Goal: Book appointment/travel/reservation

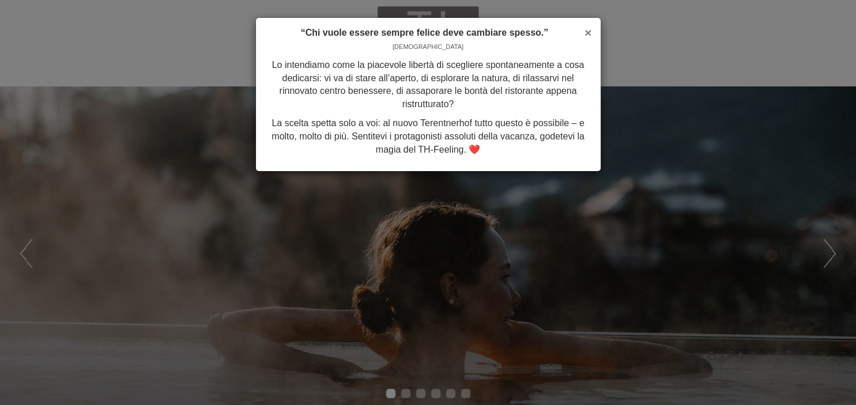
click at [588, 30] on span "×" at bounding box center [588, 32] width 7 height 13
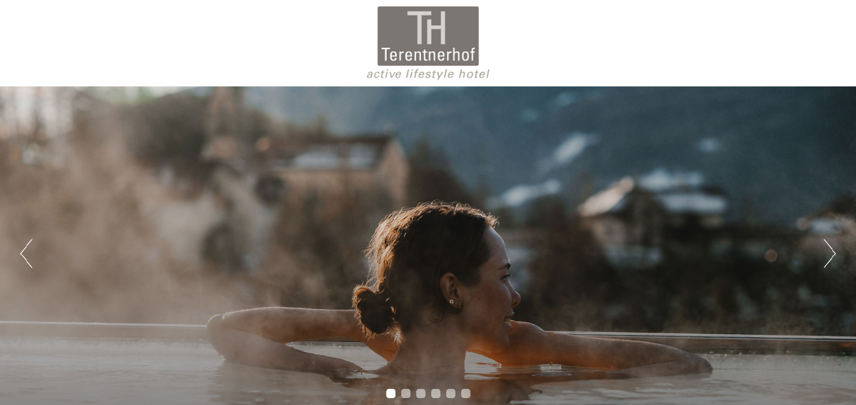
click at [829, 246] on button "Next" at bounding box center [830, 253] width 12 height 29
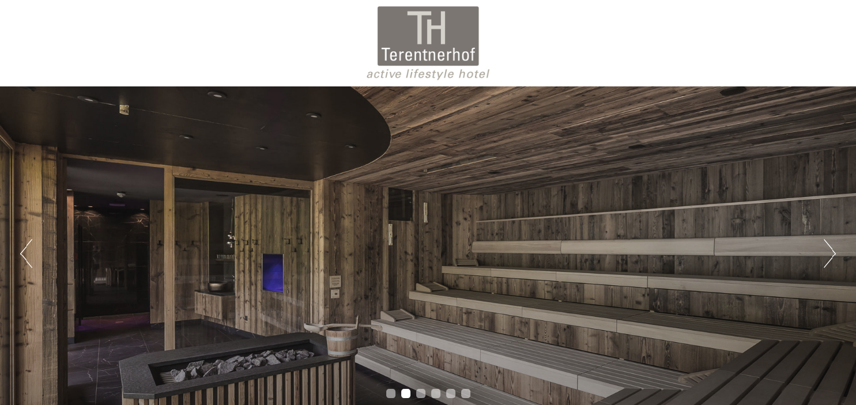
click at [829, 246] on button "Next" at bounding box center [830, 253] width 12 height 29
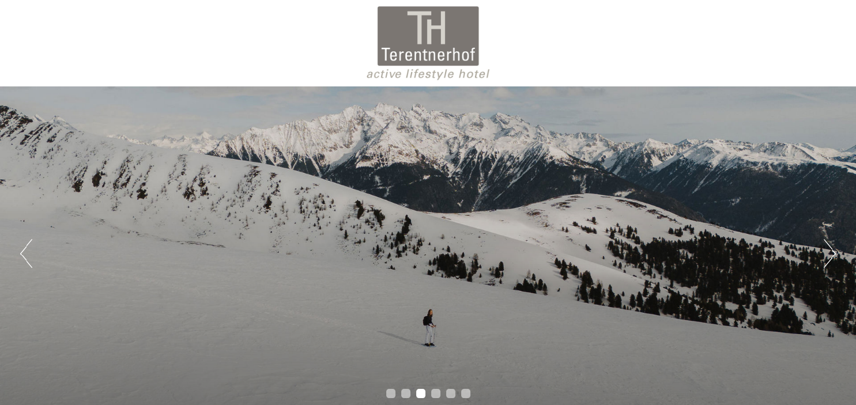
click at [829, 246] on button "Next" at bounding box center [830, 253] width 12 height 29
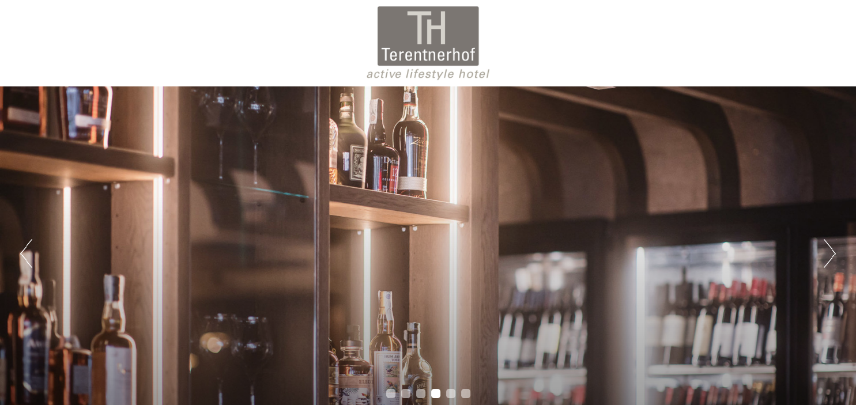
click at [829, 246] on button "Next" at bounding box center [830, 253] width 12 height 29
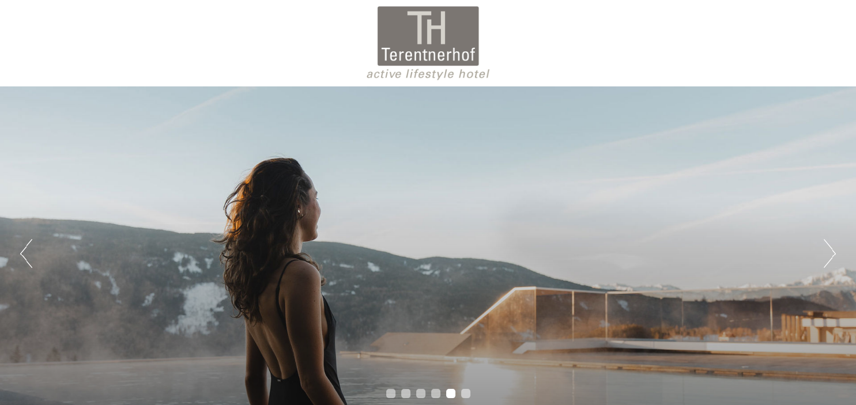
click at [829, 246] on button "Next" at bounding box center [830, 253] width 12 height 29
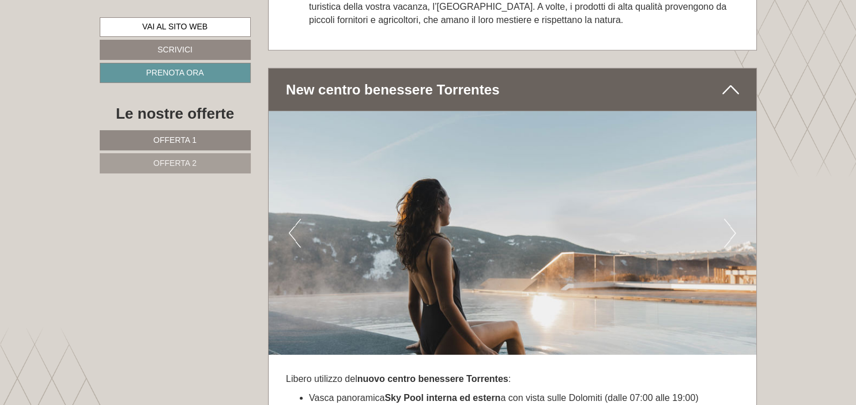
scroll to position [3057, 0]
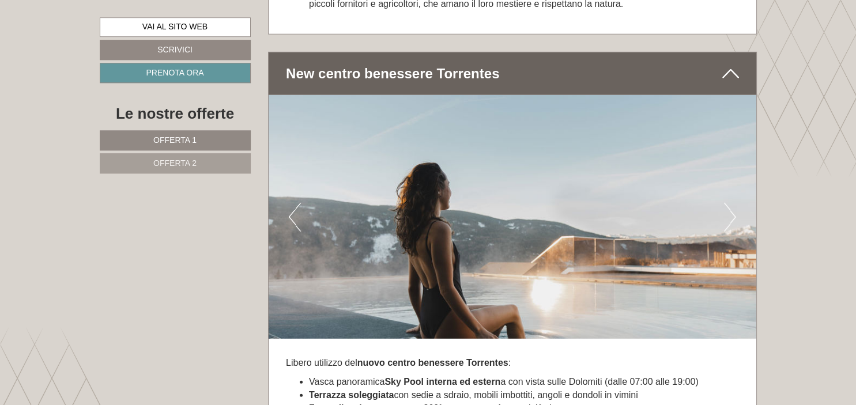
click at [727, 221] on button "Next" at bounding box center [730, 217] width 12 height 29
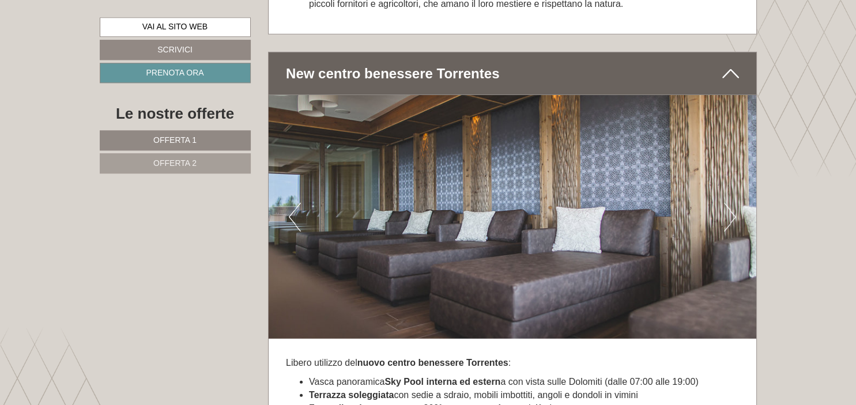
click at [727, 221] on button "Next" at bounding box center [730, 217] width 12 height 29
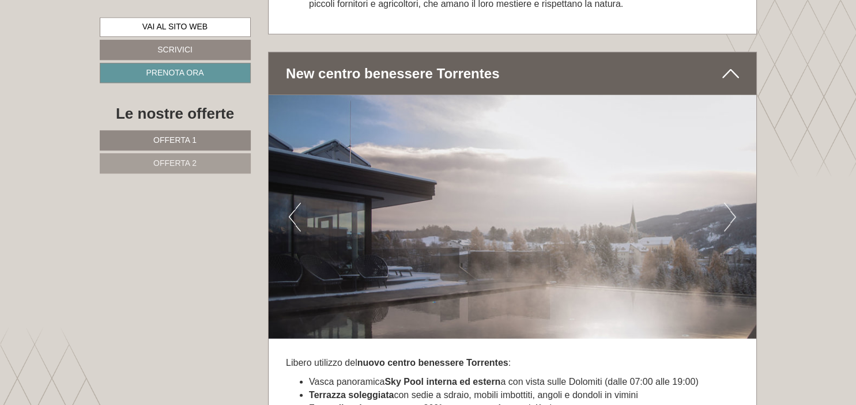
click at [727, 221] on button "Next" at bounding box center [730, 217] width 12 height 29
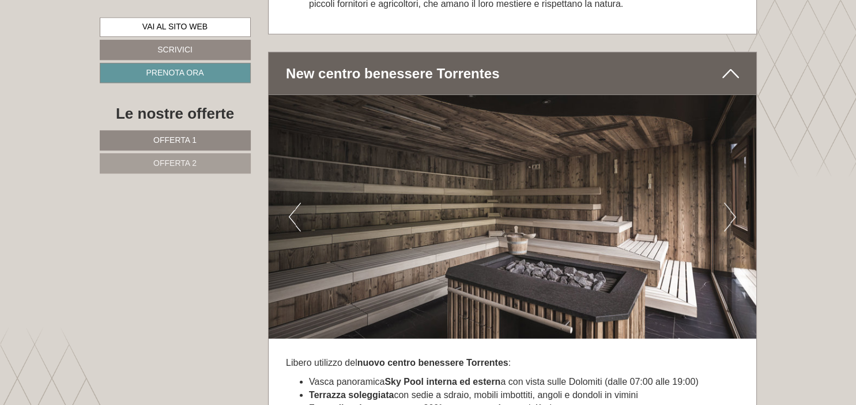
click at [727, 221] on button "Next" at bounding box center [730, 217] width 12 height 29
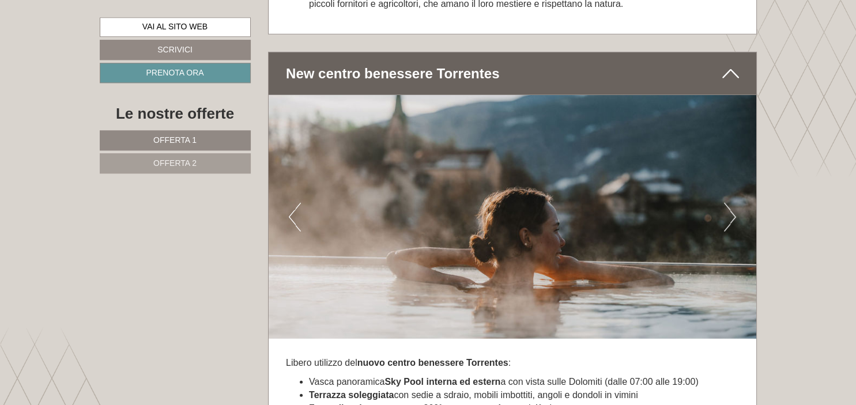
click at [727, 221] on button "Next" at bounding box center [730, 217] width 12 height 29
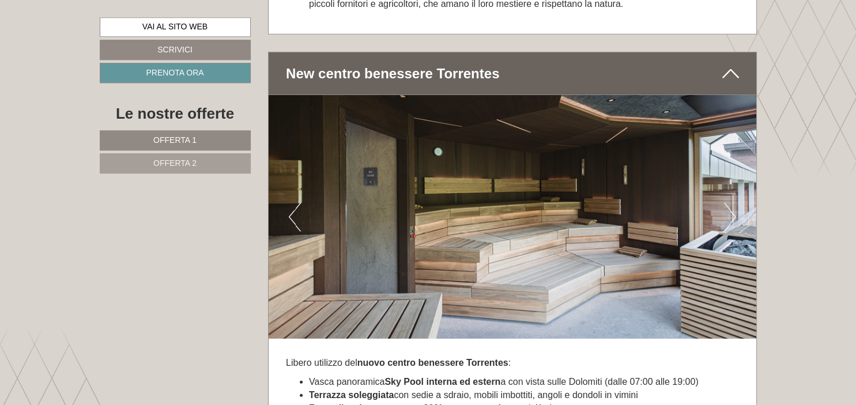
click at [727, 221] on button "Next" at bounding box center [730, 217] width 12 height 29
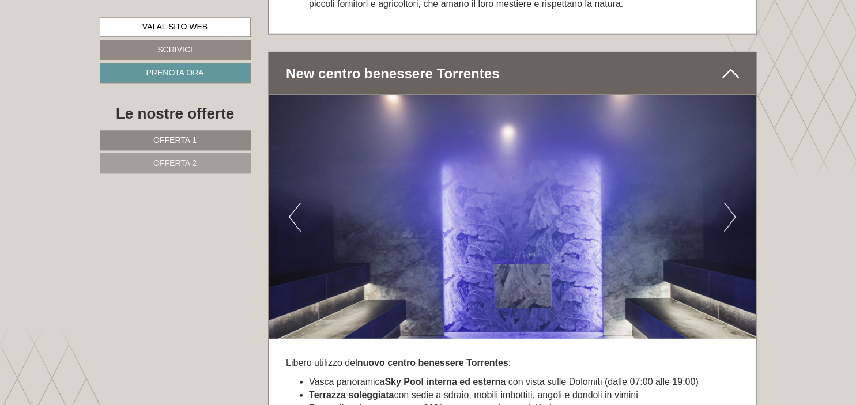
click at [727, 221] on button "Next" at bounding box center [730, 217] width 12 height 29
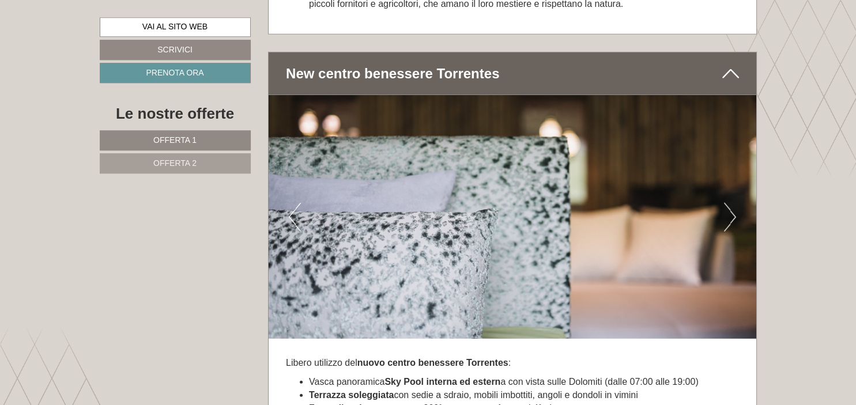
click at [732, 222] on button "Next" at bounding box center [730, 217] width 12 height 29
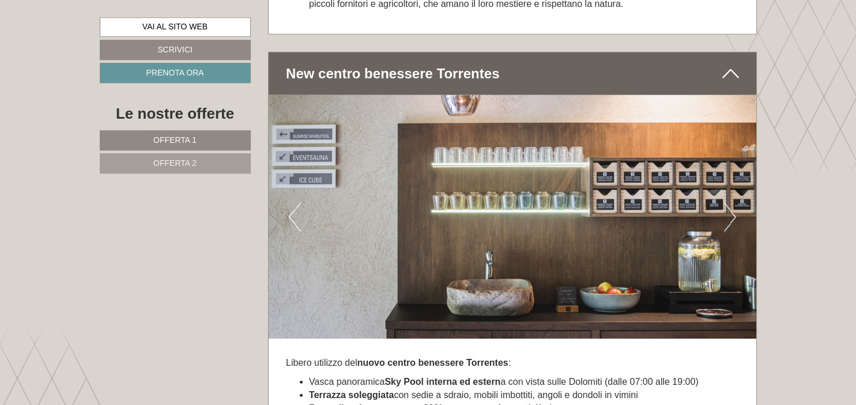
click at [732, 222] on button "Next" at bounding box center [730, 217] width 12 height 29
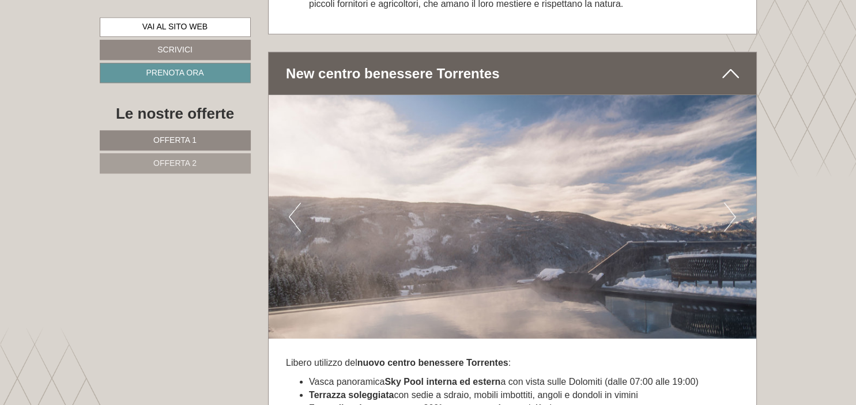
click at [732, 222] on button "Next" at bounding box center [730, 217] width 12 height 29
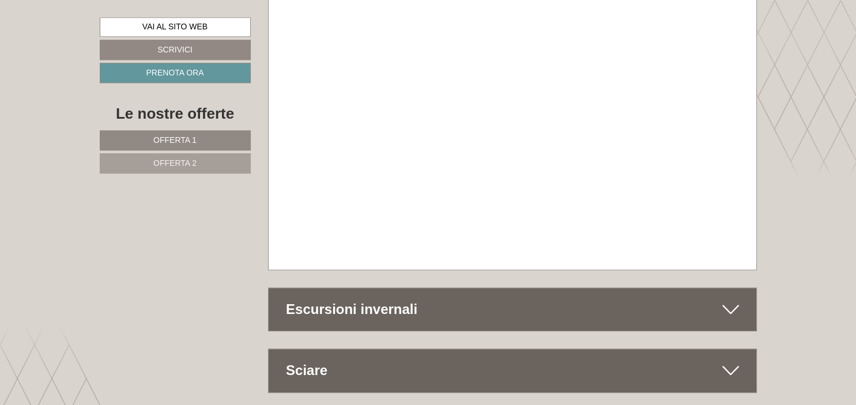
scroll to position [5046, 0]
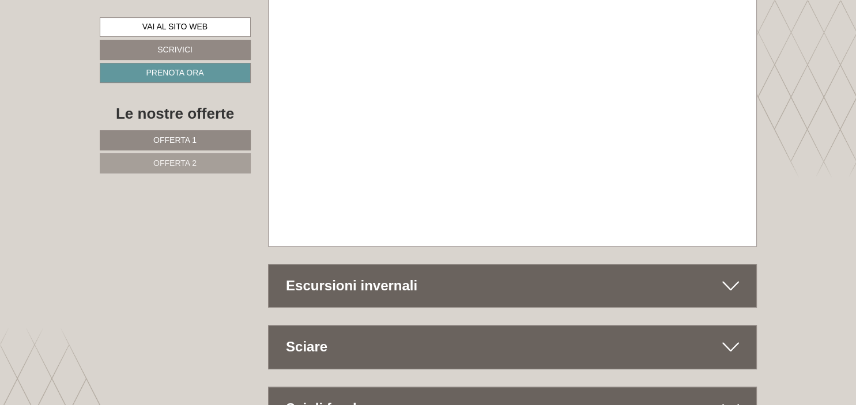
click at [732, 276] on icon at bounding box center [731, 286] width 17 height 20
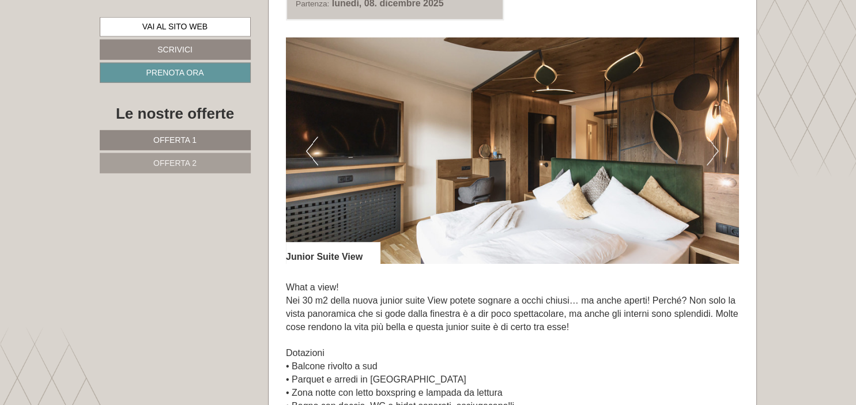
scroll to position [434, 0]
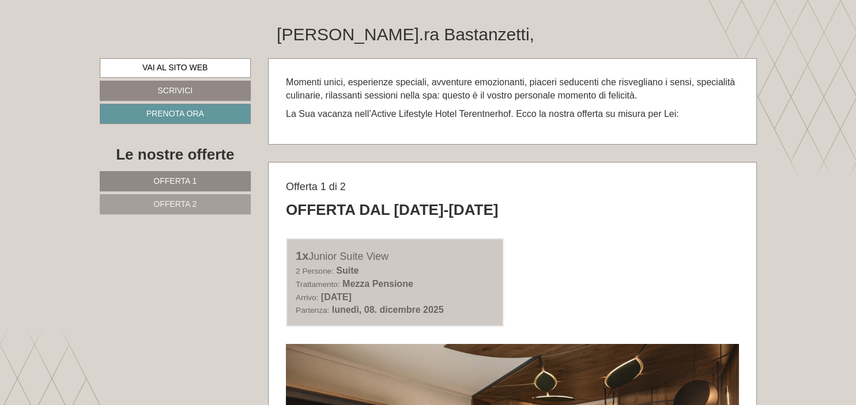
click at [166, 186] on link "Offerta 1" at bounding box center [176, 181] width 152 height 20
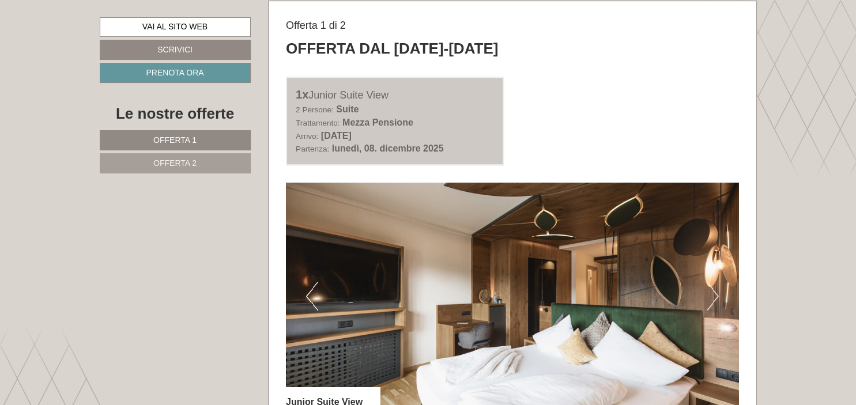
click at [717, 292] on button "Next" at bounding box center [713, 296] width 12 height 29
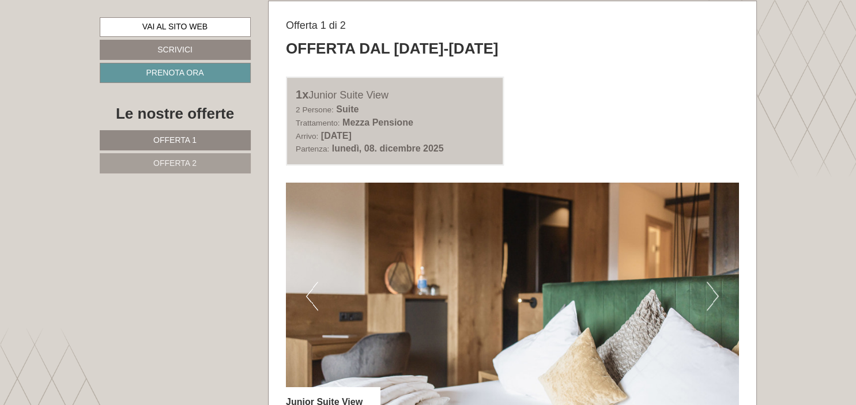
click at [717, 292] on button "Next" at bounding box center [713, 296] width 12 height 29
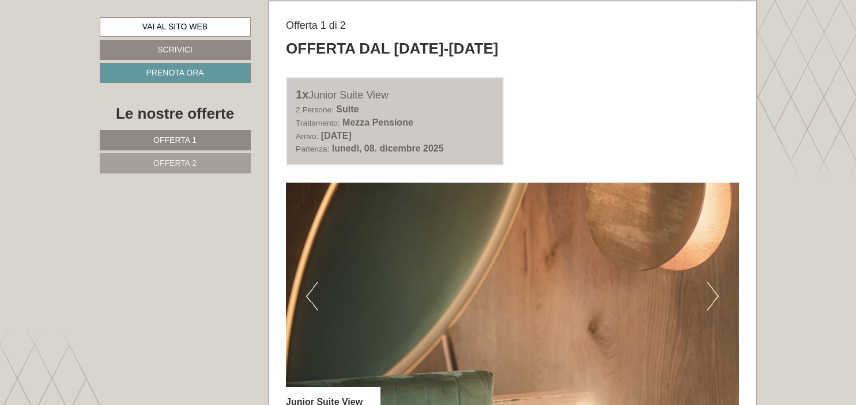
click at [717, 292] on button "Next" at bounding box center [713, 296] width 12 height 29
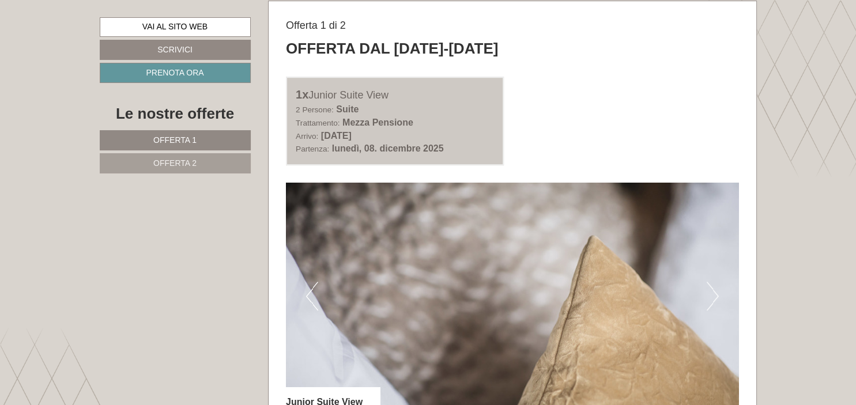
click at [717, 292] on button "Next" at bounding box center [713, 296] width 12 height 29
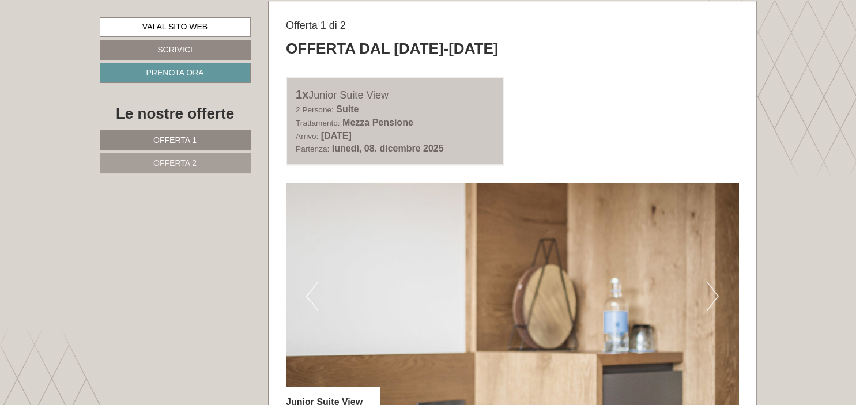
click at [717, 292] on button "Next" at bounding box center [713, 296] width 12 height 29
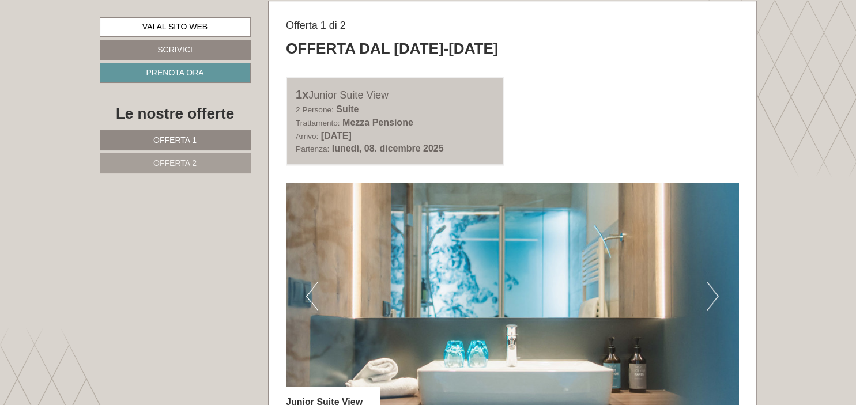
click at [717, 292] on button "Next" at bounding box center [713, 296] width 12 height 29
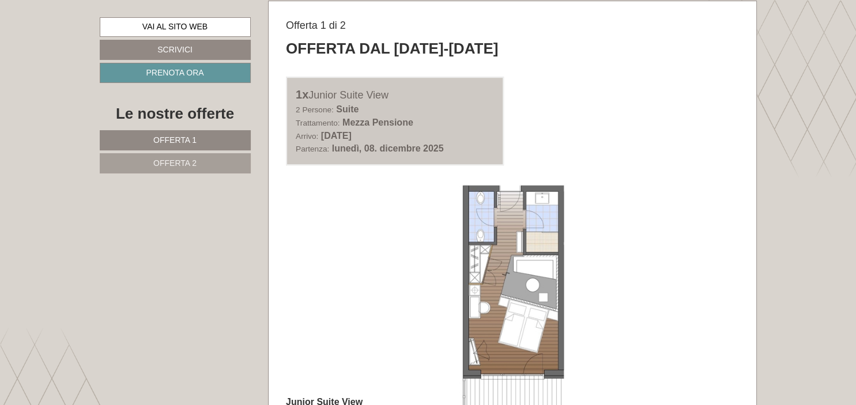
click at [717, 292] on button "Next" at bounding box center [713, 296] width 12 height 29
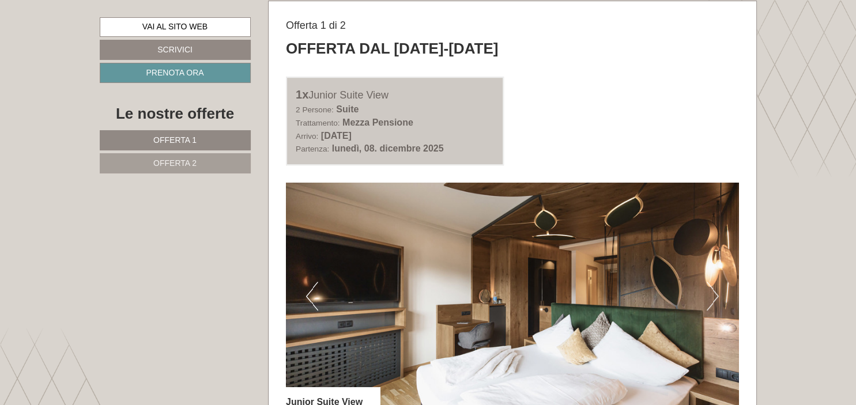
click at [717, 292] on button "Next" at bounding box center [713, 296] width 12 height 29
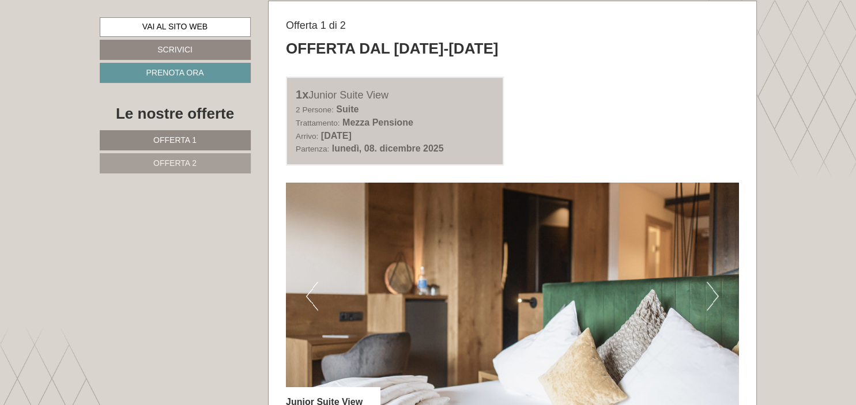
click at [717, 292] on button "Next" at bounding box center [713, 296] width 12 height 29
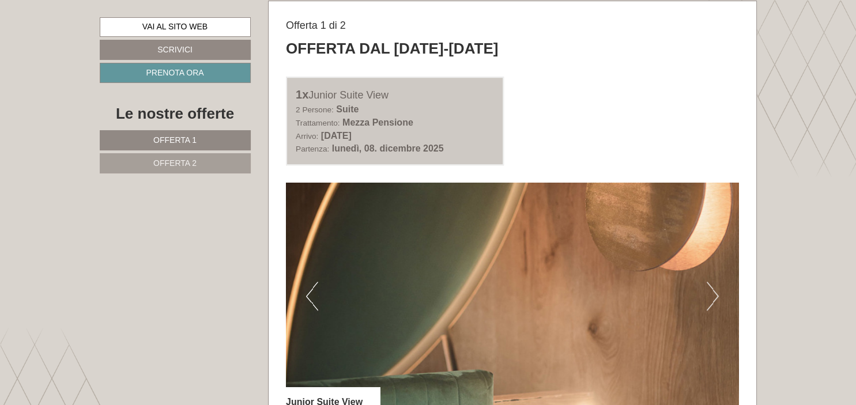
click at [717, 292] on button "Next" at bounding box center [713, 296] width 12 height 29
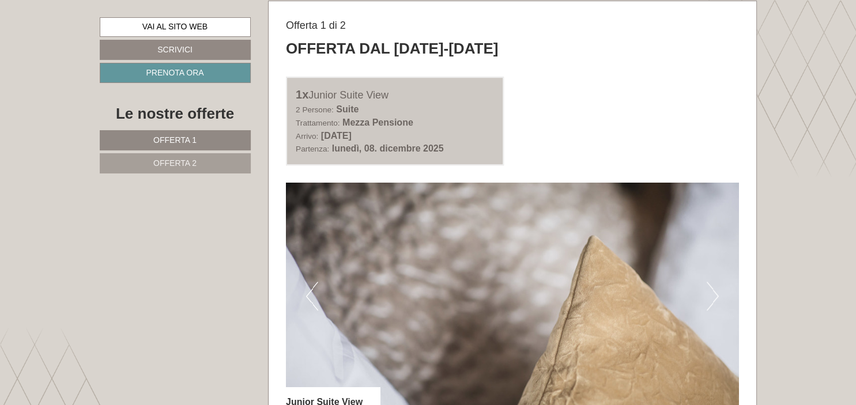
click at [717, 292] on button "Next" at bounding box center [713, 296] width 12 height 29
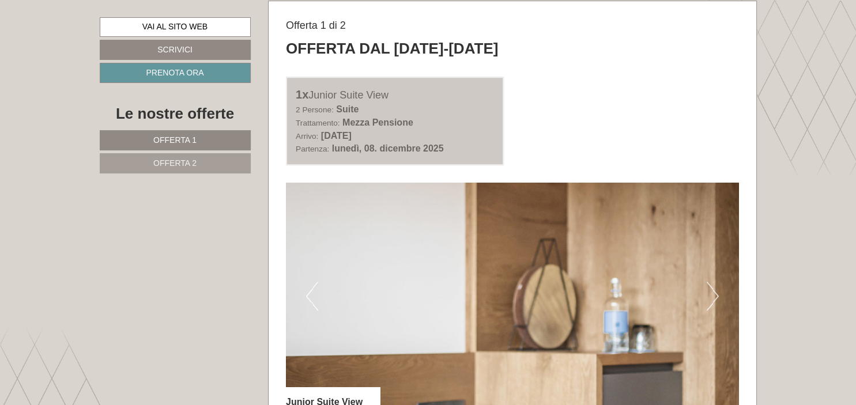
click at [717, 292] on button "Next" at bounding box center [713, 296] width 12 height 29
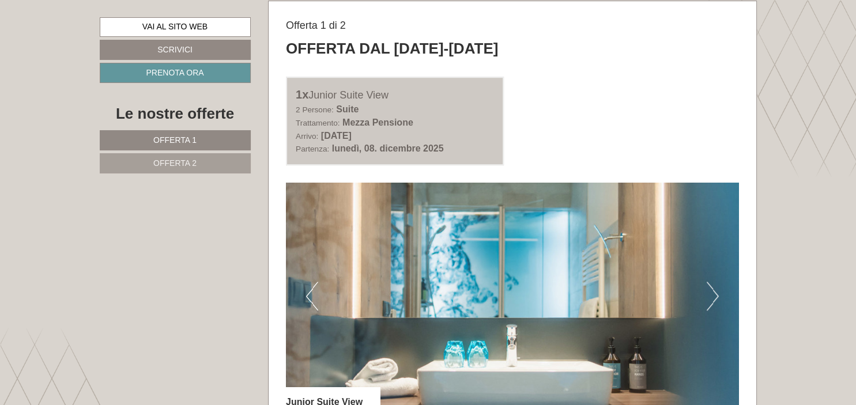
click at [712, 300] on button "Next" at bounding box center [713, 296] width 12 height 29
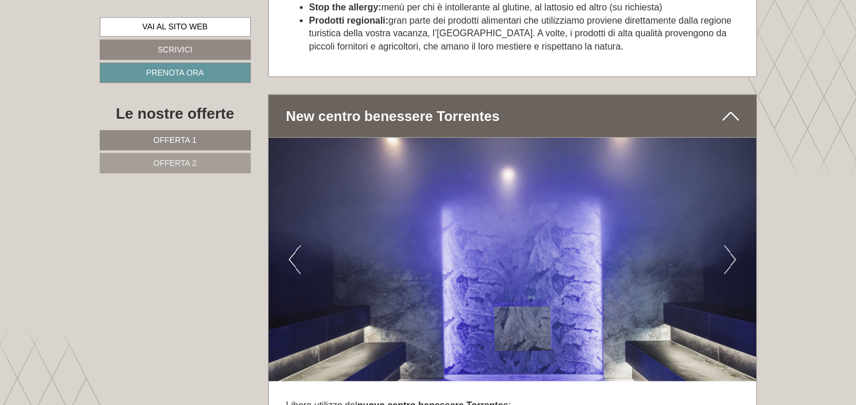
scroll to position [2217, 0]
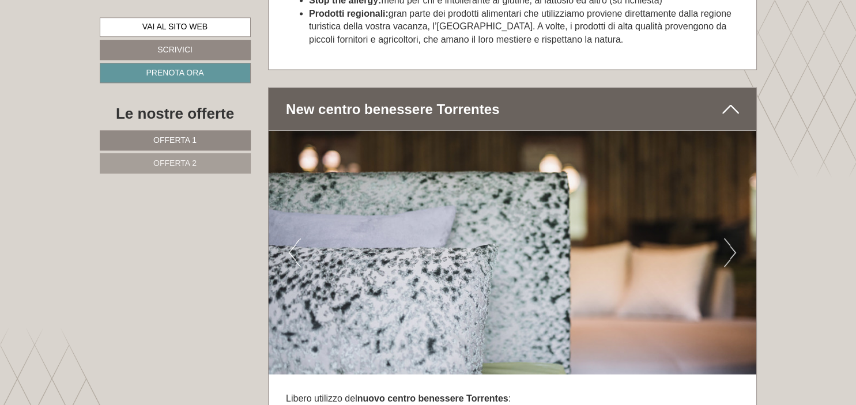
click at [732, 254] on button "Next" at bounding box center [730, 252] width 12 height 29
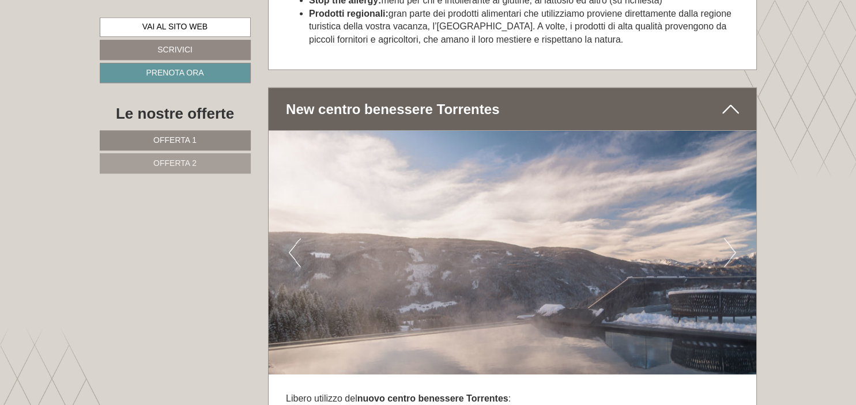
click at [732, 254] on button "Next" at bounding box center [730, 252] width 12 height 29
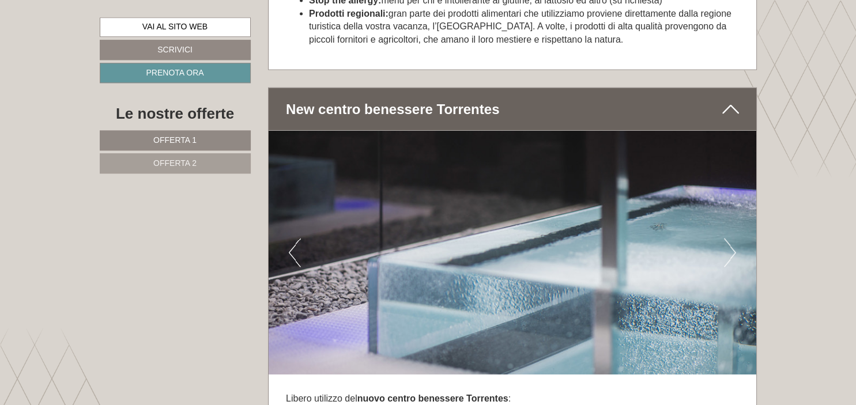
click at [732, 254] on button "Next" at bounding box center [730, 252] width 12 height 29
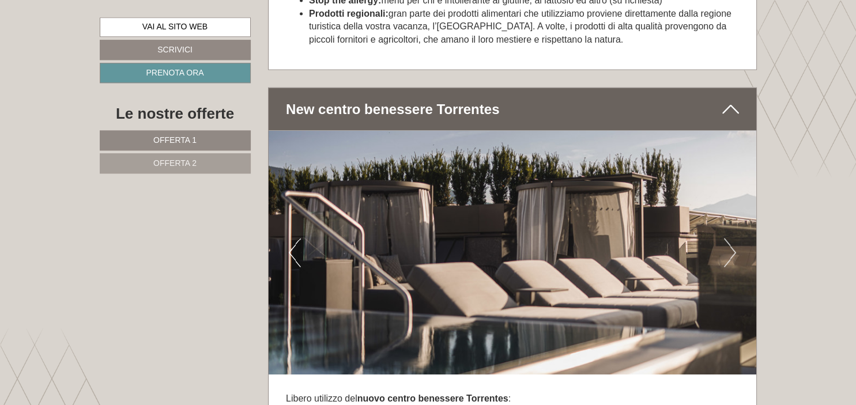
click at [732, 254] on button "Next" at bounding box center [730, 252] width 12 height 29
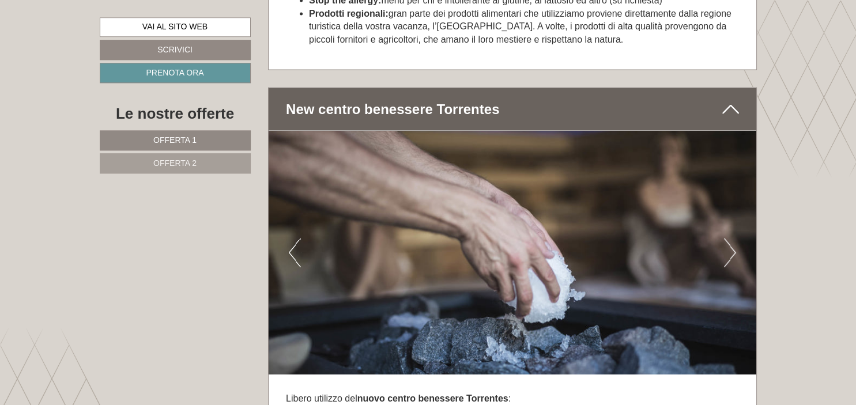
click at [732, 254] on button "Next" at bounding box center [730, 252] width 12 height 29
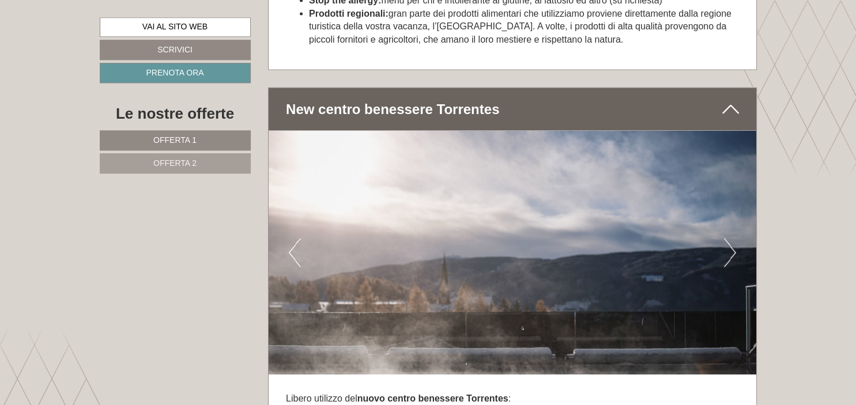
click at [732, 254] on button "Next" at bounding box center [730, 252] width 12 height 29
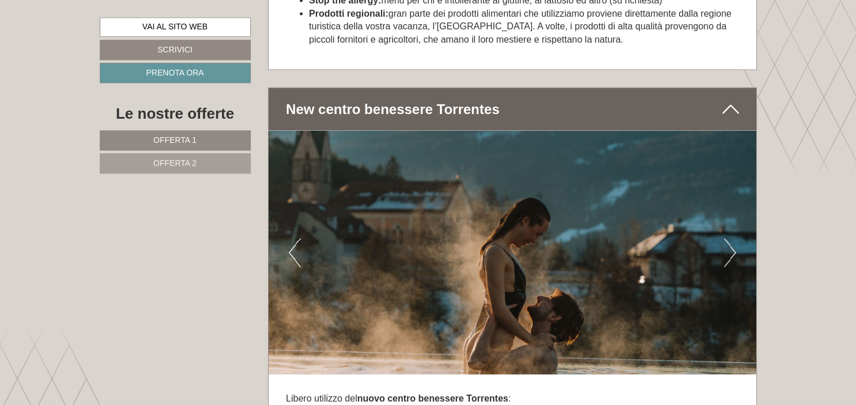
click at [732, 254] on button "Next" at bounding box center [730, 252] width 12 height 29
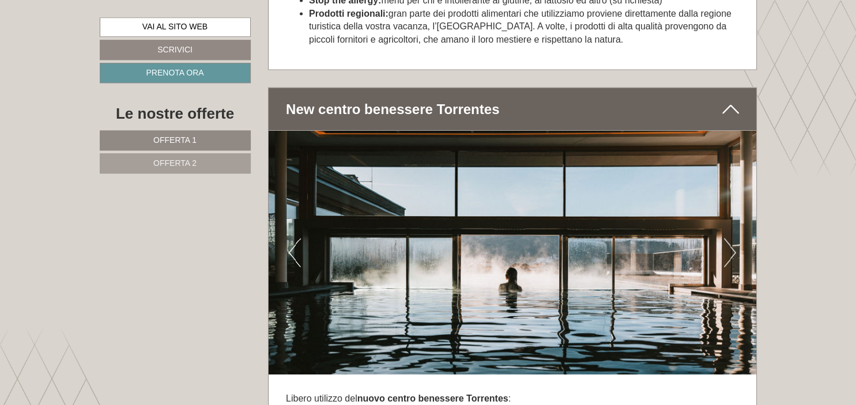
click at [294, 259] on button "Previous" at bounding box center [295, 252] width 12 height 29
click at [731, 256] on button "Next" at bounding box center [730, 252] width 12 height 29
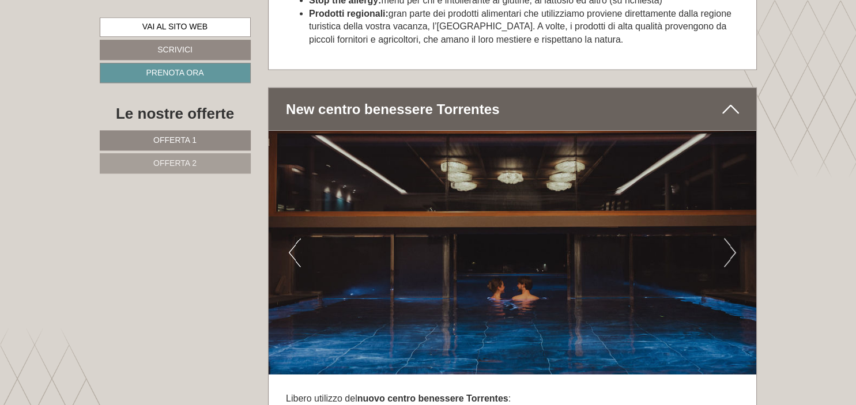
click at [731, 256] on button "Next" at bounding box center [730, 252] width 12 height 29
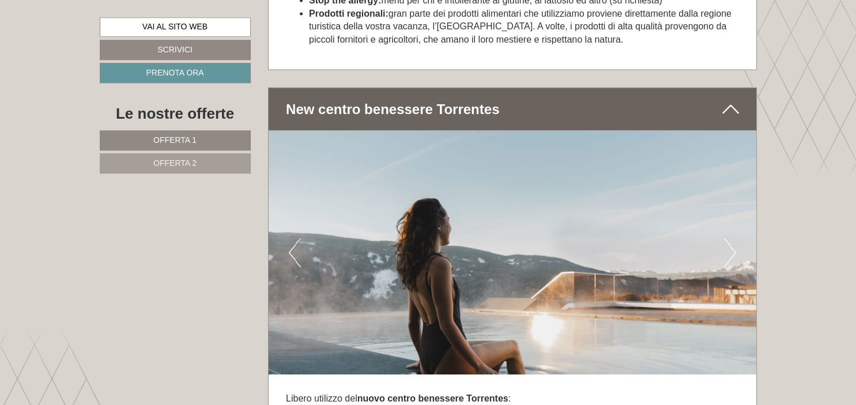
click at [730, 257] on button "Next" at bounding box center [730, 252] width 12 height 29
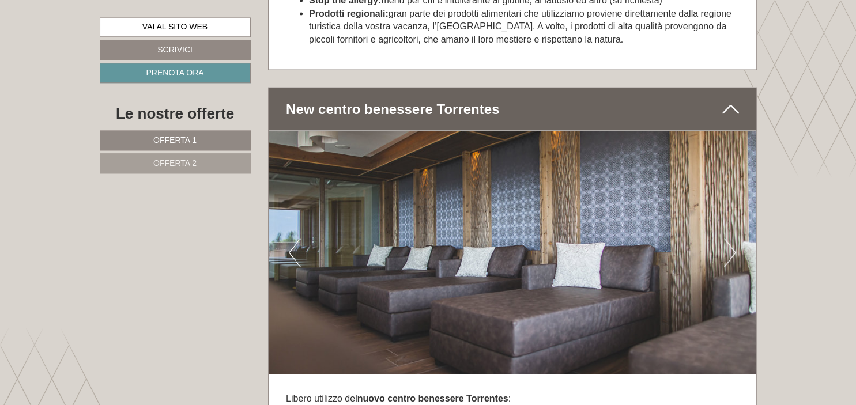
click at [730, 257] on button "Next" at bounding box center [730, 252] width 12 height 29
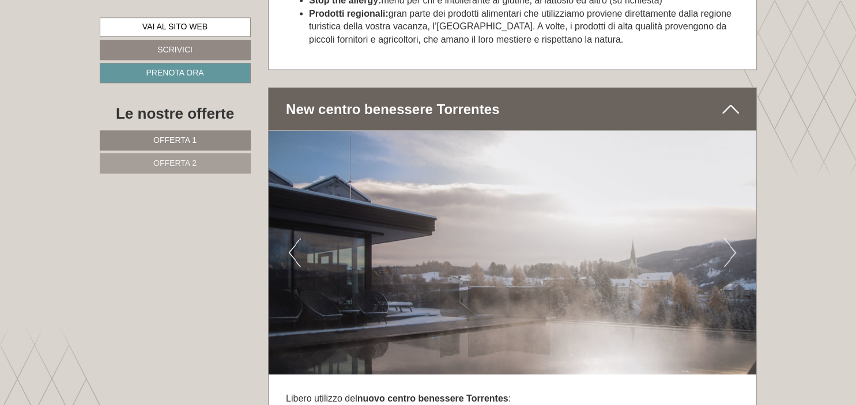
click at [730, 257] on button "Next" at bounding box center [730, 252] width 12 height 29
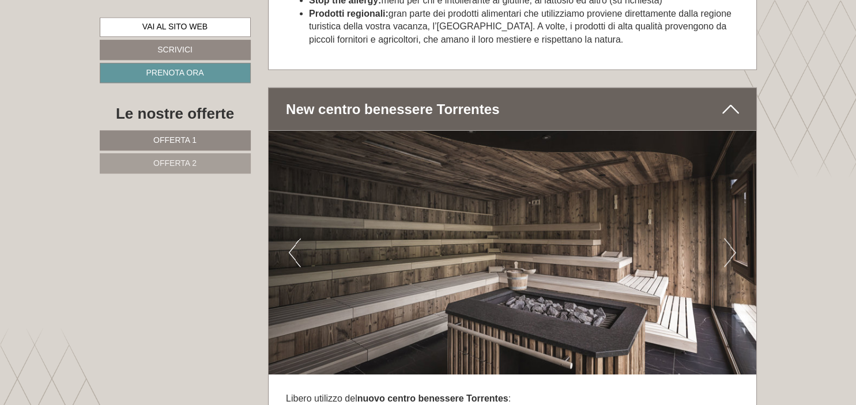
click at [730, 257] on button "Next" at bounding box center [730, 252] width 12 height 29
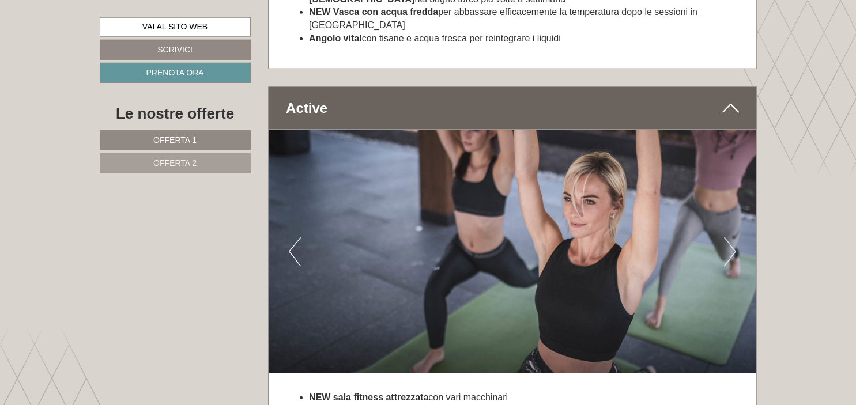
scroll to position [2815, 0]
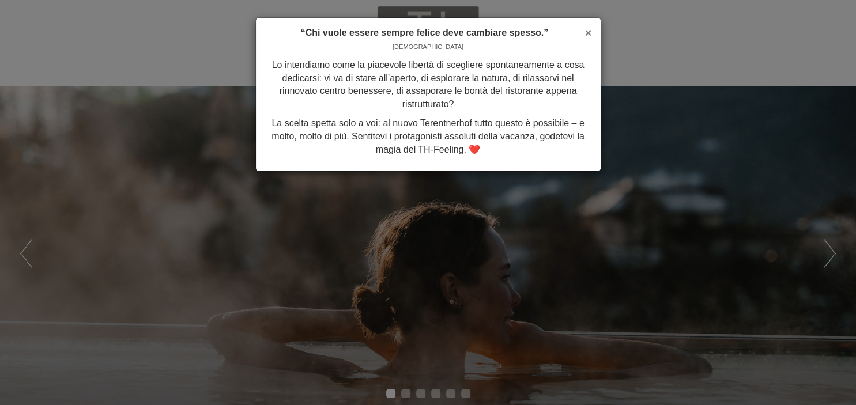
click at [590, 31] on span "×" at bounding box center [588, 32] width 7 height 13
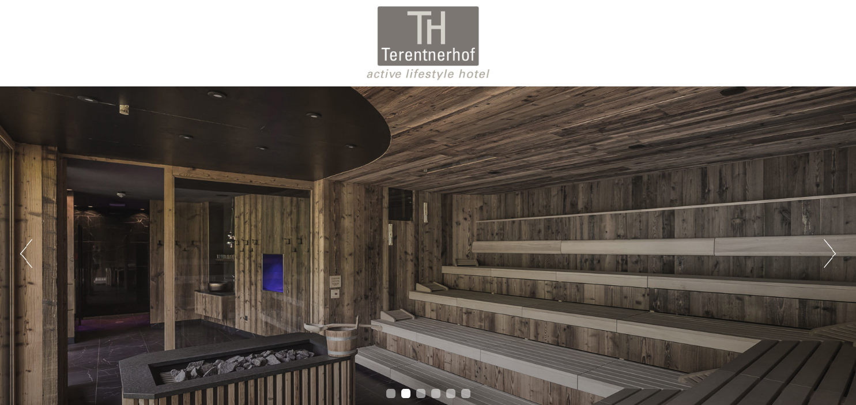
click at [828, 248] on button "Next" at bounding box center [830, 253] width 12 height 29
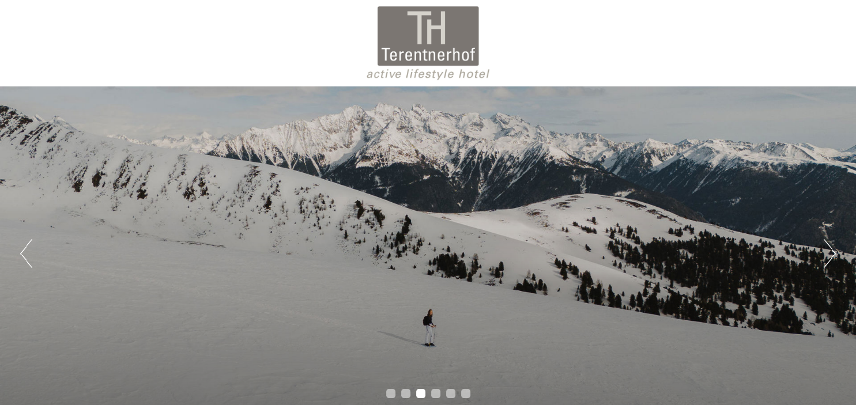
click at [828, 248] on button "Next" at bounding box center [830, 253] width 12 height 29
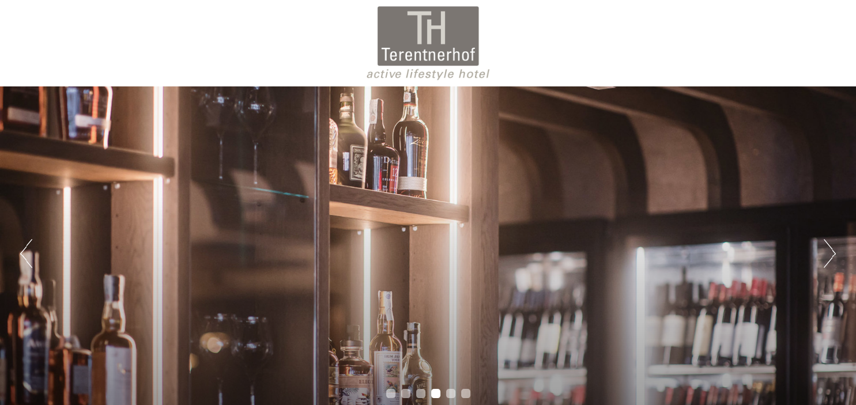
click at [828, 248] on button "Next" at bounding box center [830, 253] width 12 height 29
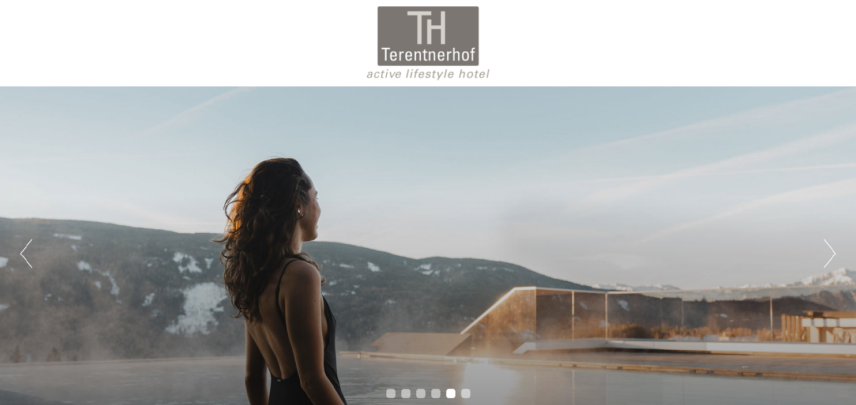
click at [828, 248] on button "Next" at bounding box center [830, 253] width 12 height 29
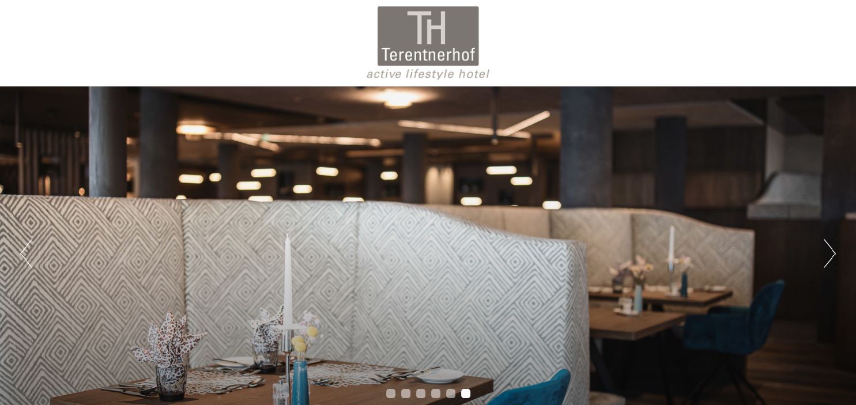
click at [828, 248] on button "Next" at bounding box center [830, 253] width 12 height 29
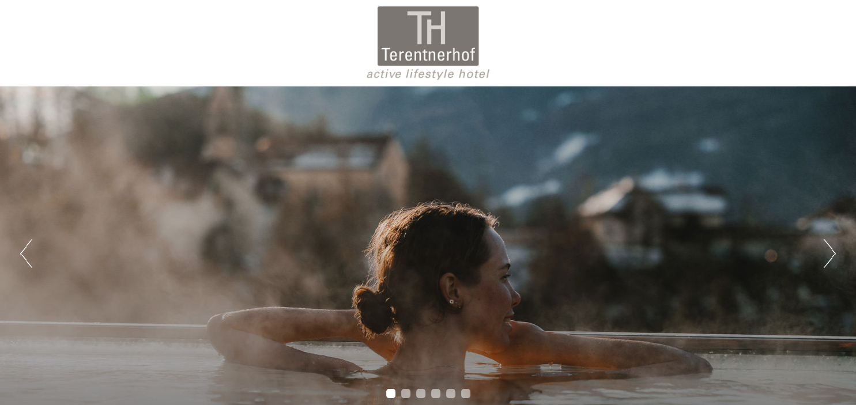
click at [828, 248] on button "Next" at bounding box center [830, 253] width 12 height 29
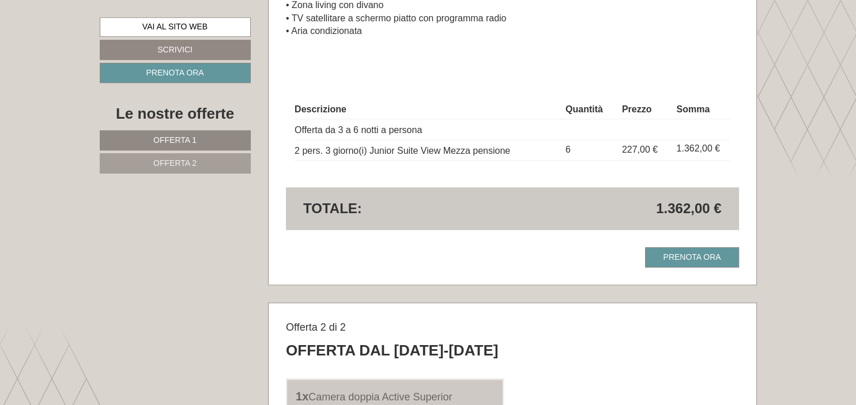
scroll to position [1171, 0]
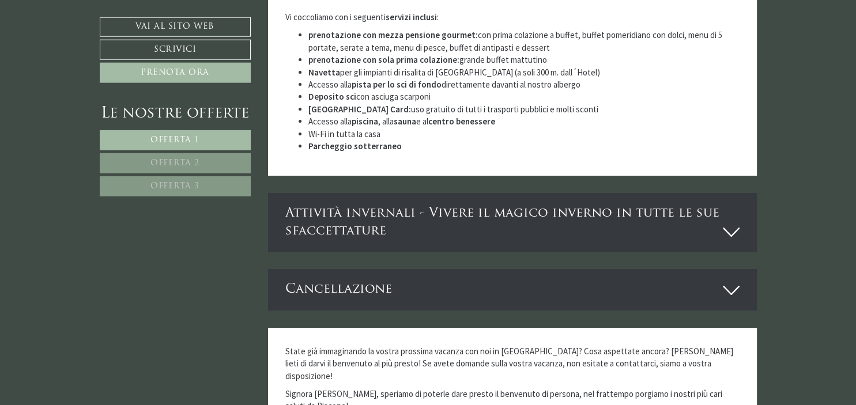
scroll to position [3999, 0]
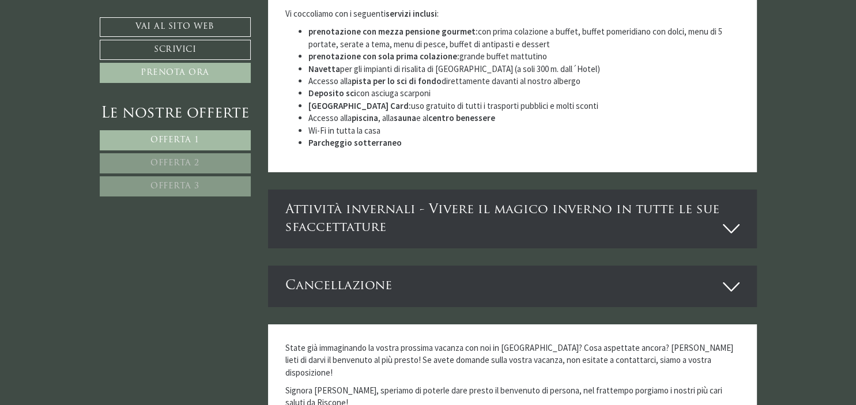
click at [735, 219] on icon at bounding box center [731, 229] width 17 height 20
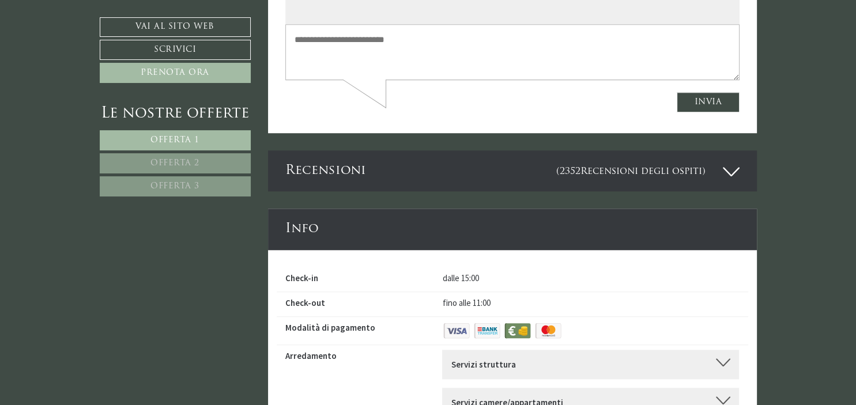
scroll to position [5168, 0]
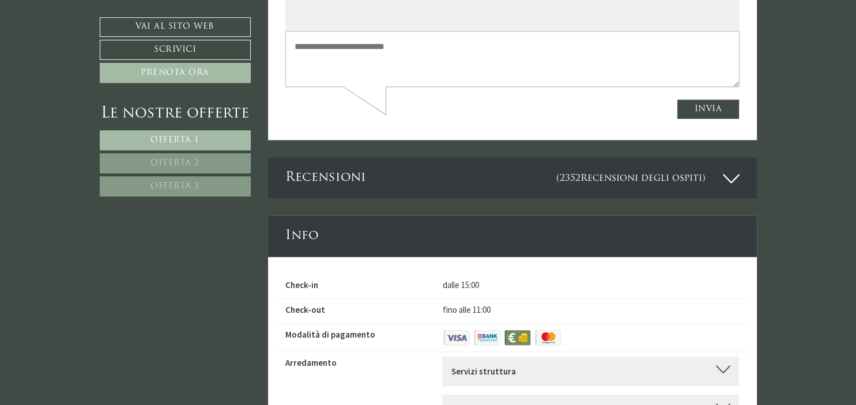
click at [732, 169] on icon at bounding box center [731, 179] width 17 height 20
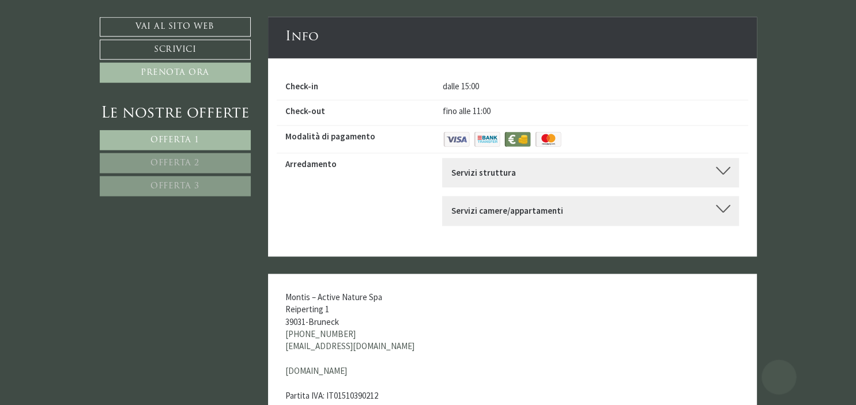
scroll to position [5768, 0]
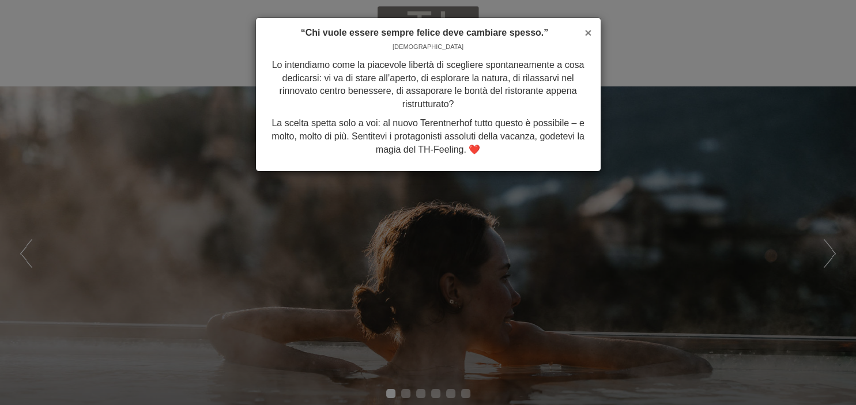
click at [589, 31] on span "×" at bounding box center [588, 32] width 7 height 13
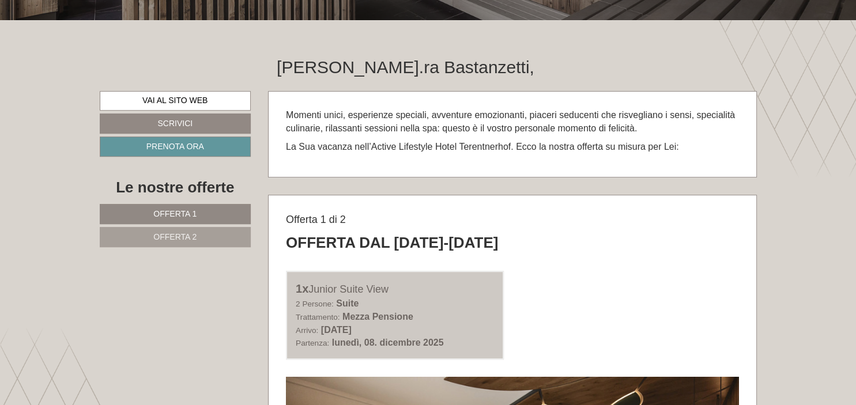
scroll to position [425, 0]
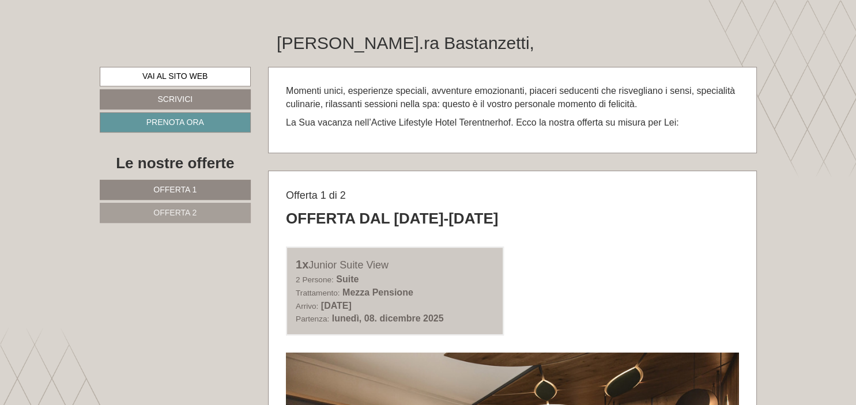
click at [196, 194] on link "Offerta 1" at bounding box center [176, 190] width 152 height 20
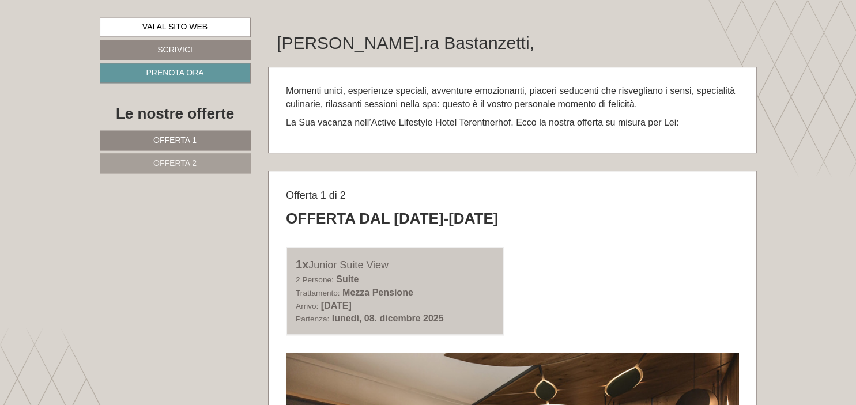
scroll to position [595, 0]
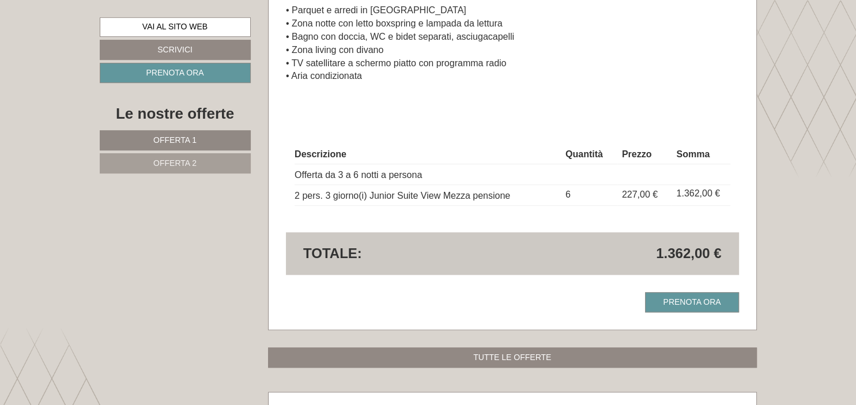
scroll to position [1125, 0]
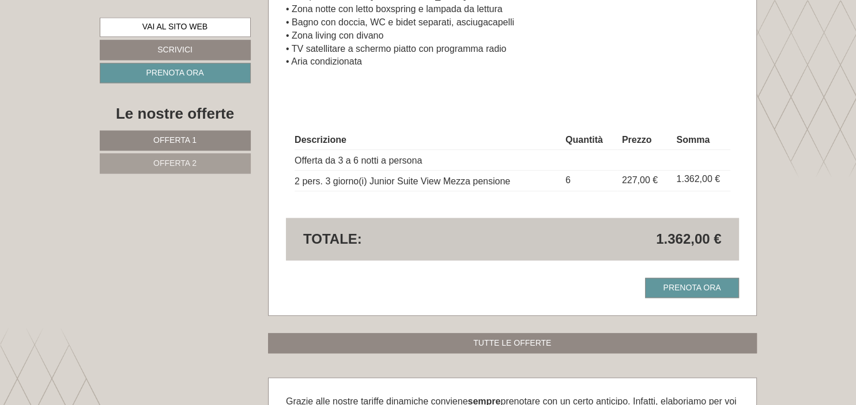
click at [212, 170] on link "Offerta 2" at bounding box center [175, 163] width 151 height 20
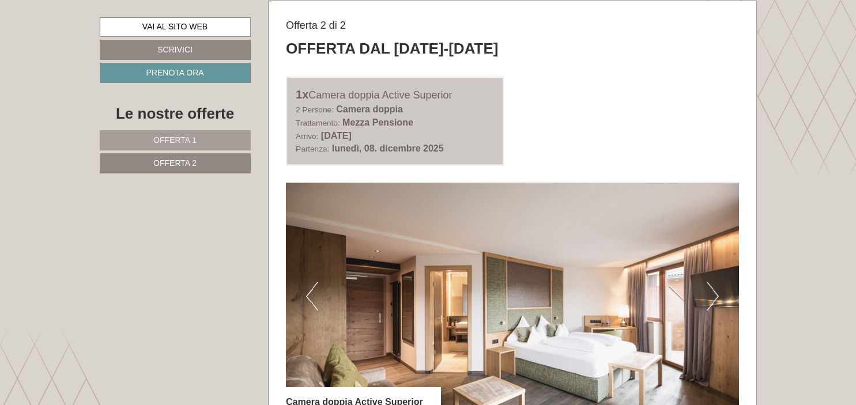
click at [212, 170] on link "Offerta 2" at bounding box center [175, 163] width 151 height 20
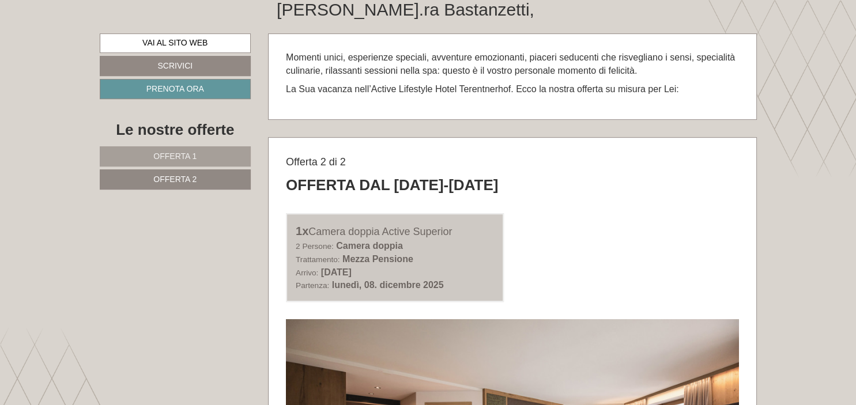
scroll to position [148, 0]
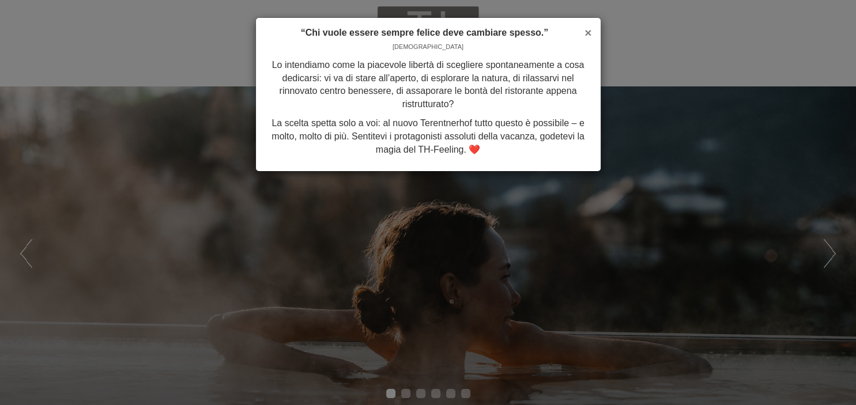
click at [587, 33] on span "×" at bounding box center [588, 32] width 7 height 13
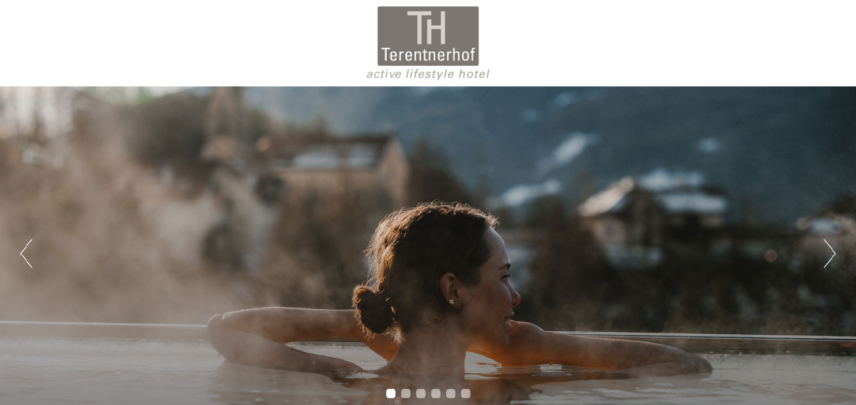
click at [834, 246] on button "Next" at bounding box center [830, 253] width 12 height 29
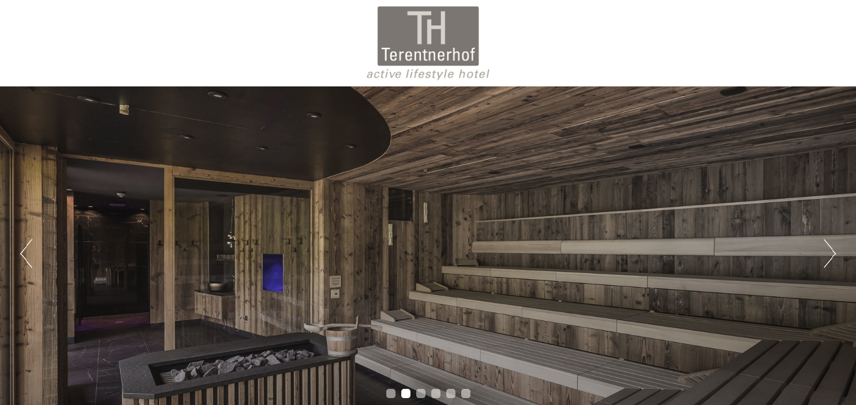
click at [834, 246] on button "Next" at bounding box center [830, 253] width 12 height 29
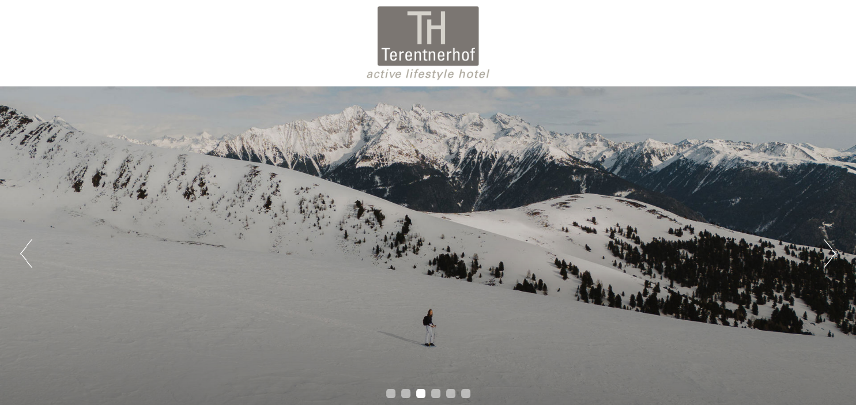
click at [834, 246] on button "Next" at bounding box center [830, 253] width 12 height 29
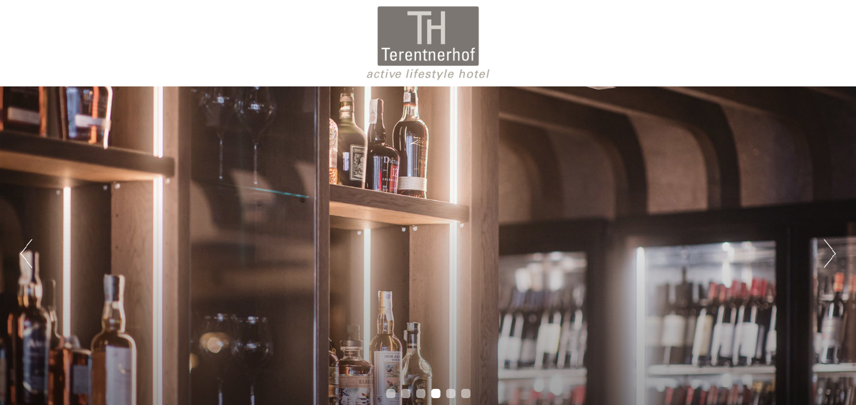
click at [834, 246] on button "Next" at bounding box center [830, 253] width 12 height 29
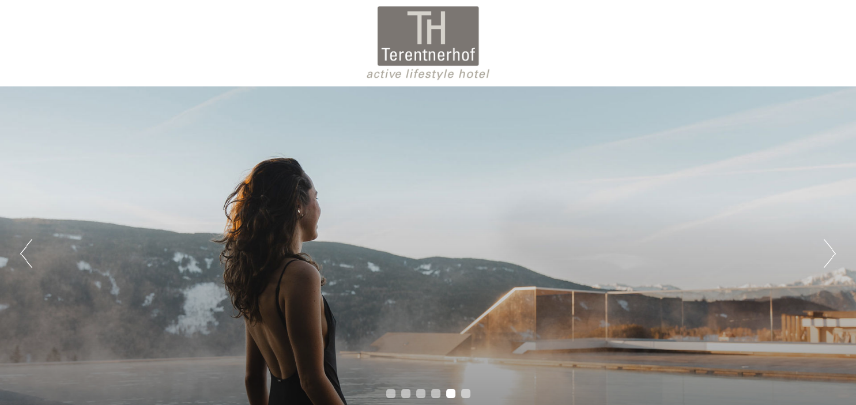
click at [834, 246] on button "Next" at bounding box center [830, 253] width 12 height 29
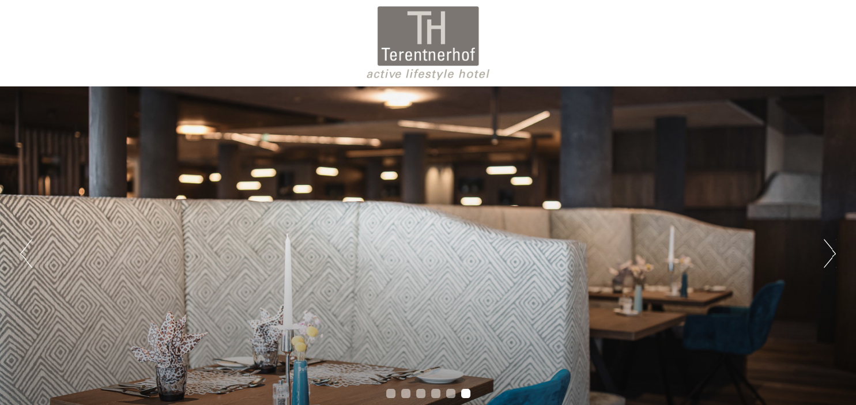
click at [834, 255] on button "Next" at bounding box center [830, 253] width 12 height 29
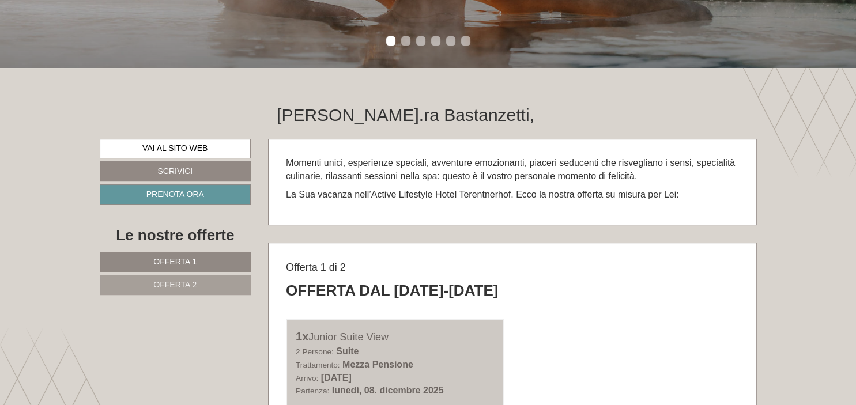
scroll to position [385, 0]
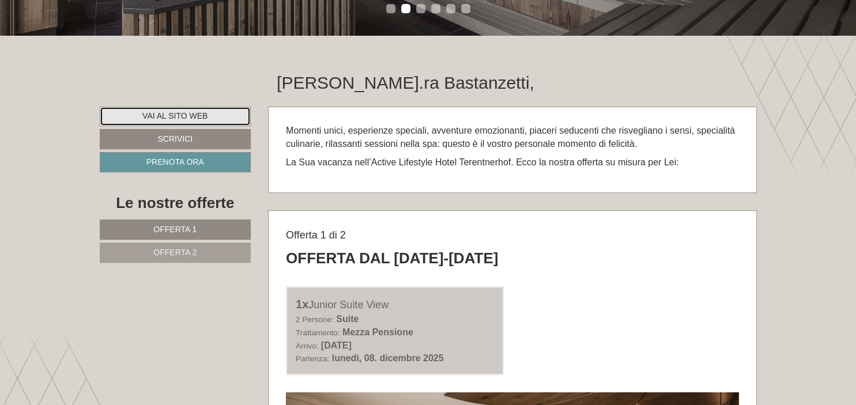
click at [234, 113] on link "Vai al sito web" at bounding box center [176, 117] width 152 height 20
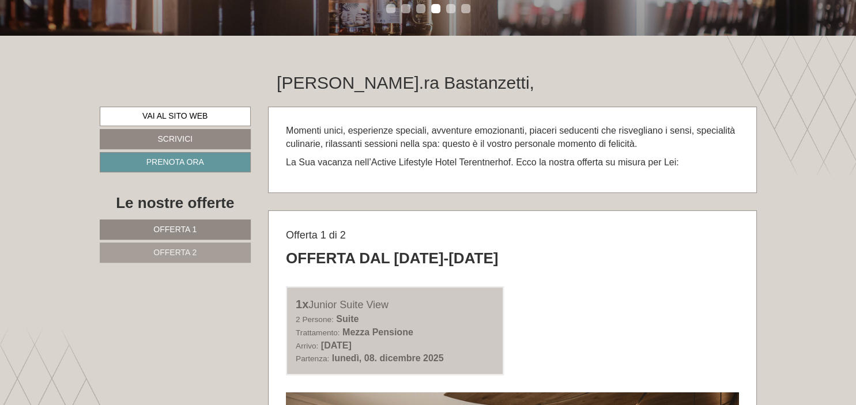
click at [160, 230] on span "Offerta 1" at bounding box center [174, 229] width 43 height 9
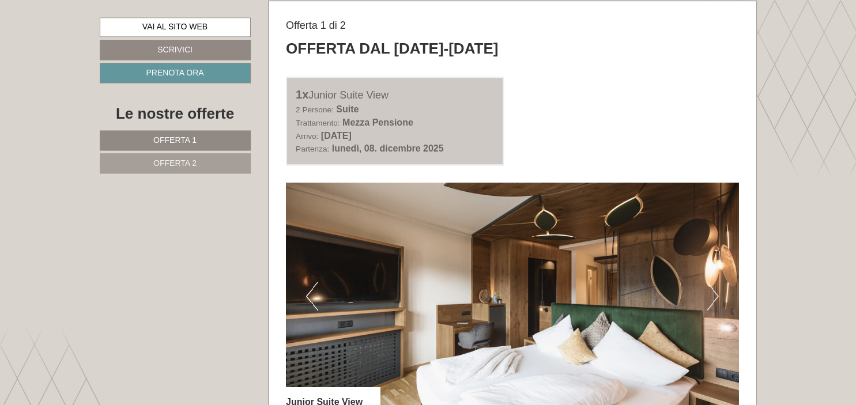
click at [190, 167] on span "Offerta 2" at bounding box center [174, 163] width 43 height 9
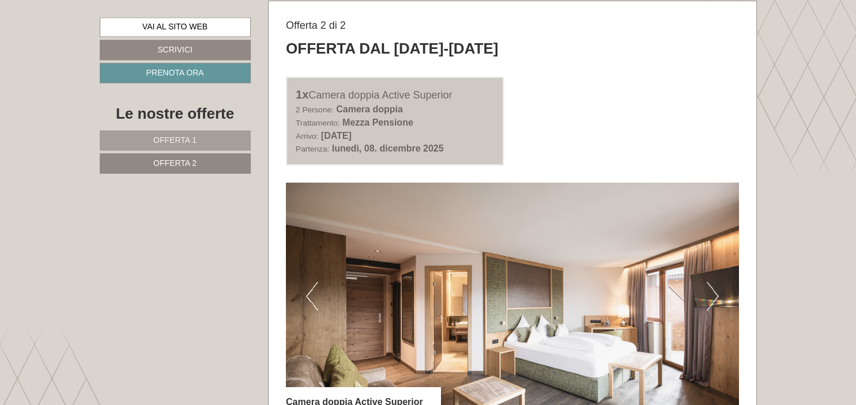
click at [190, 167] on span "Offerta 2" at bounding box center [174, 163] width 43 height 9
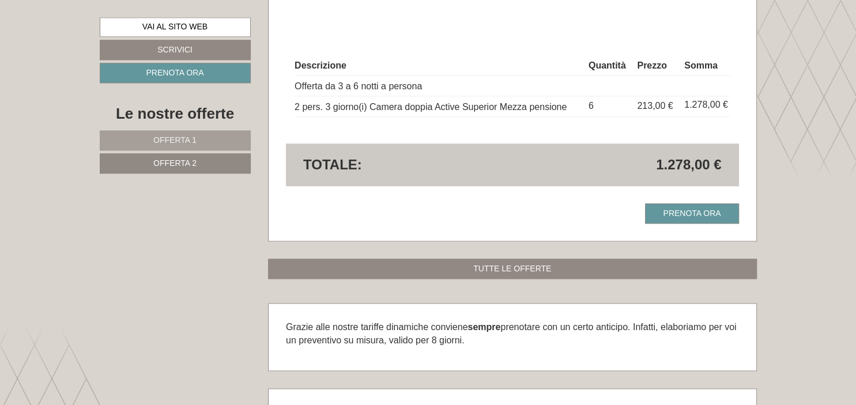
scroll to position [1193, 0]
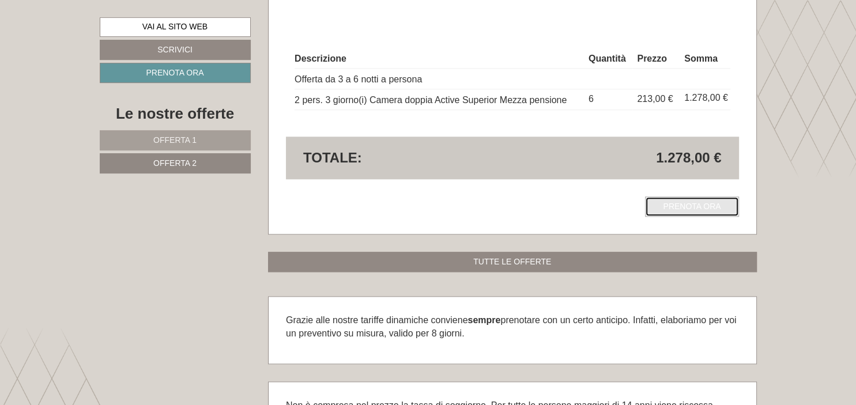
click at [709, 204] on link "Prenota ora" at bounding box center [691, 207] width 93 height 20
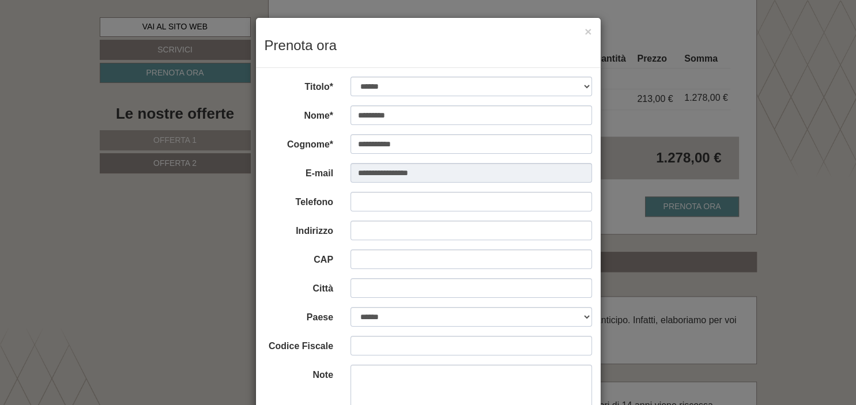
click at [738, 204] on div "**********" at bounding box center [428, 202] width 856 height 405
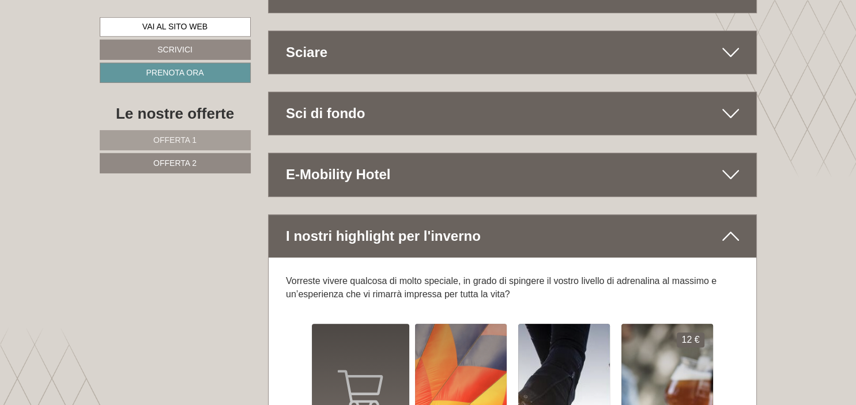
scroll to position [4531, 0]
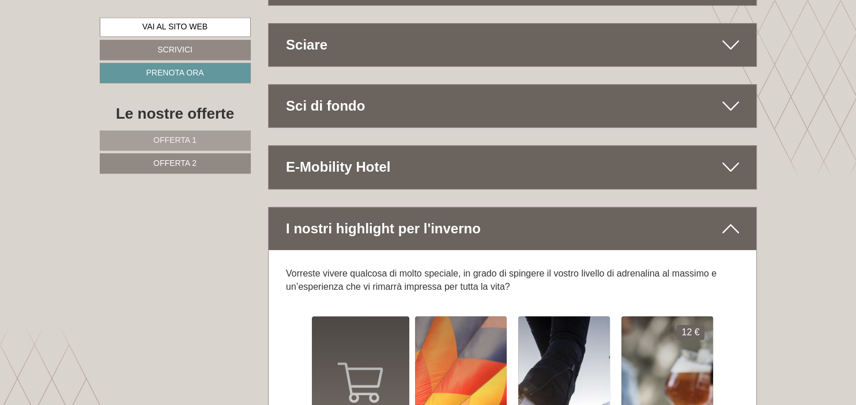
click at [739, 208] on div "I nostri highlight per l'inverno" at bounding box center [513, 229] width 488 height 43
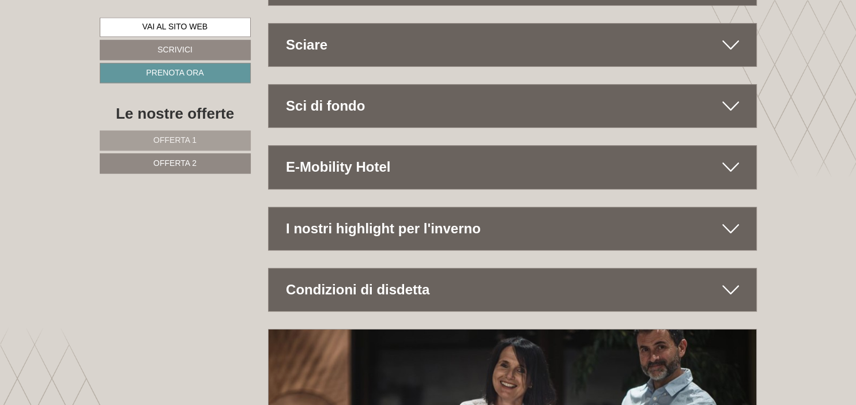
click at [728, 280] on icon at bounding box center [731, 290] width 17 height 20
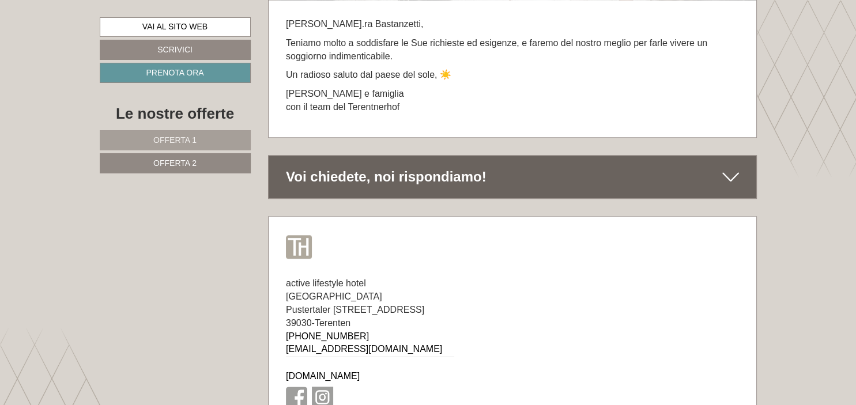
scroll to position [5562, 0]
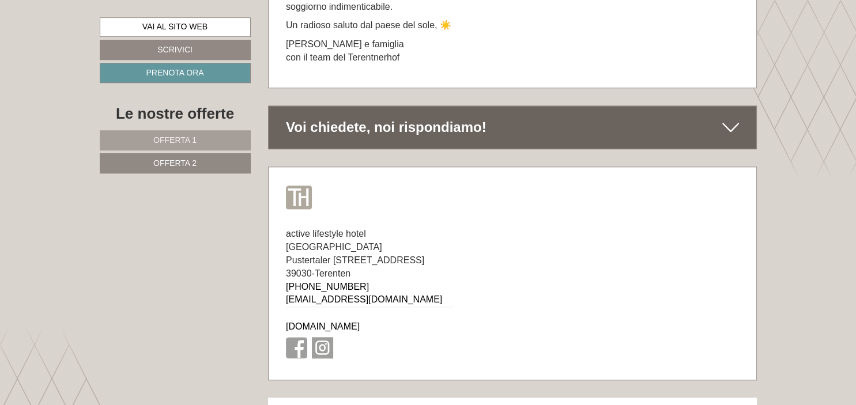
click at [730, 118] on icon at bounding box center [731, 128] width 17 height 20
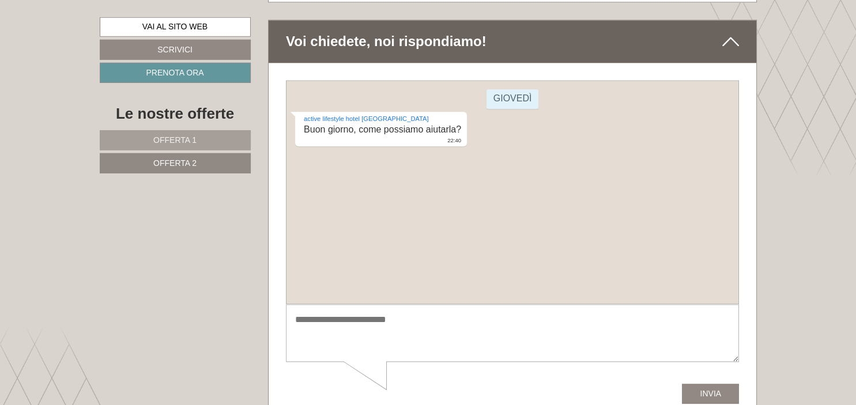
scroll to position [5641, 0]
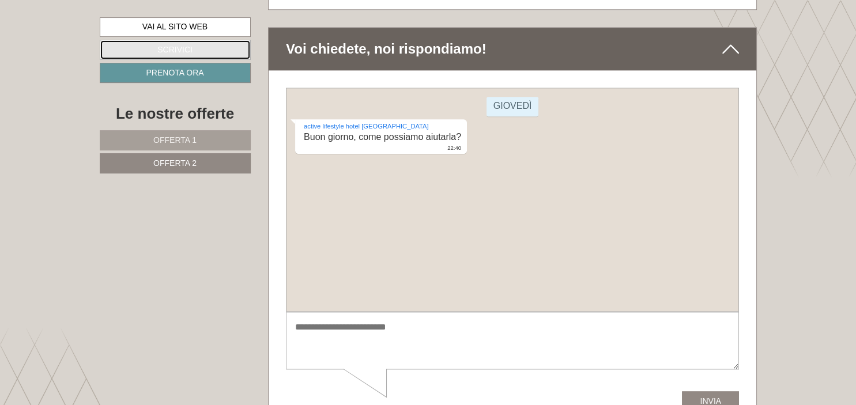
click at [222, 47] on link "Scrivici" at bounding box center [175, 50] width 151 height 20
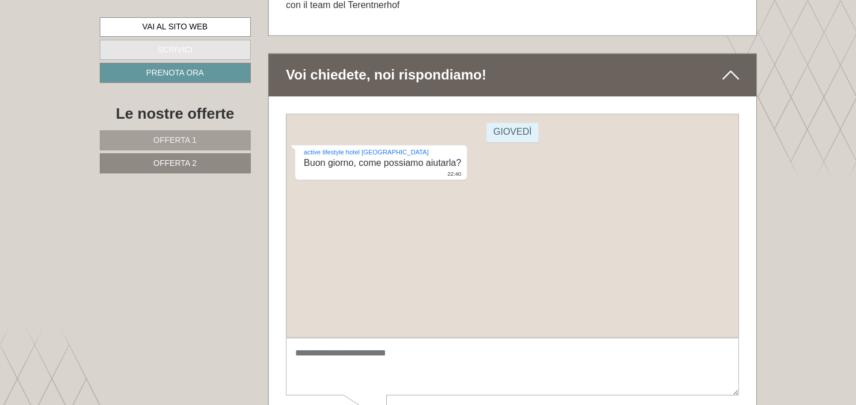
scroll to position [5614, 0]
click at [307, 367] on textarea at bounding box center [512, 368] width 453 height 58
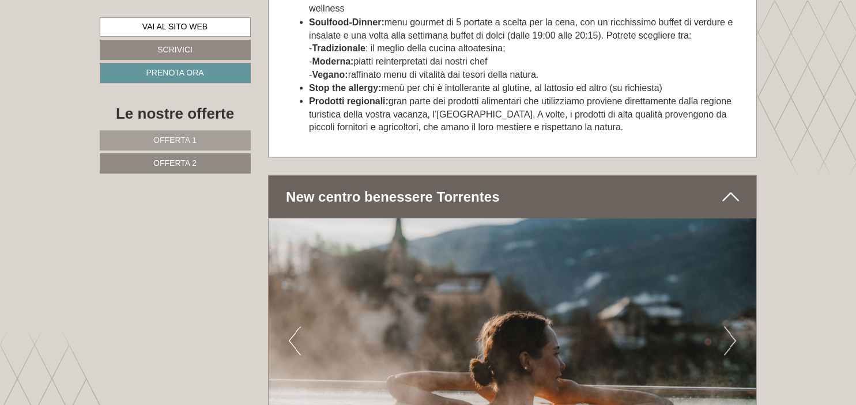
scroll to position [1951, 0]
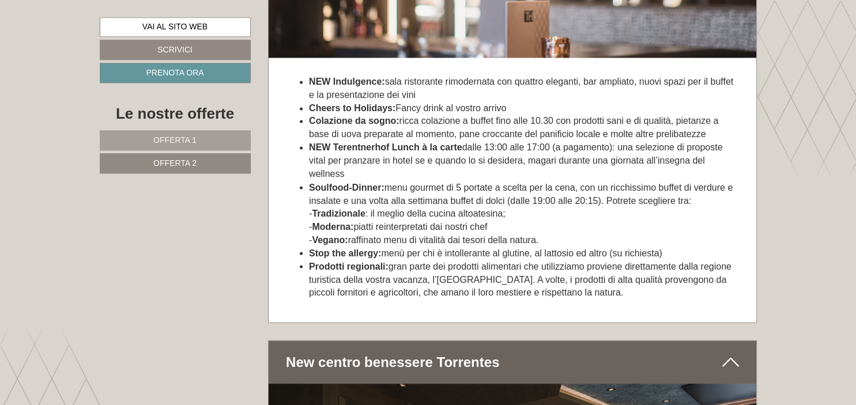
type textarea "**********"
click at [225, 157] on link "Offerta 2" at bounding box center [175, 163] width 151 height 20
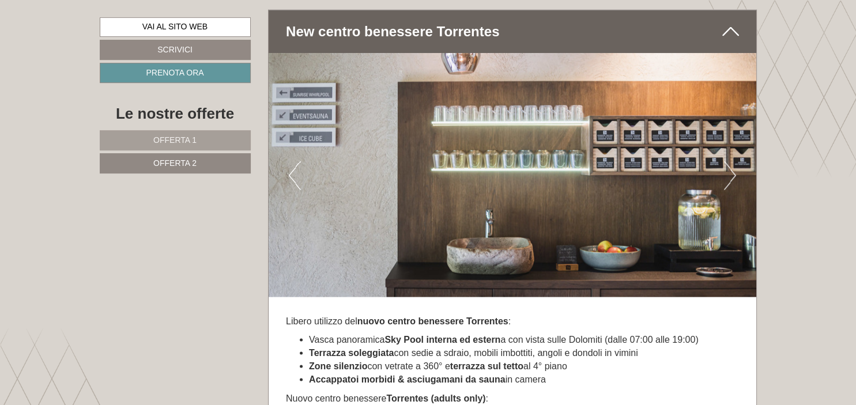
scroll to position [2297, 0]
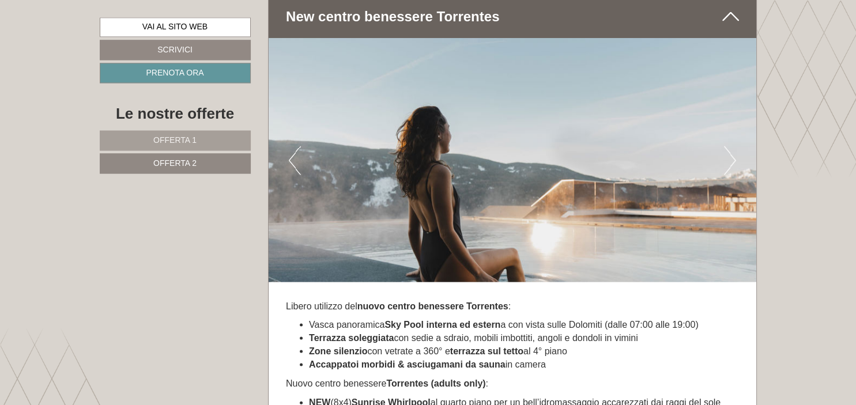
click at [739, 16] on icon at bounding box center [731, 16] width 17 height 20
